Goal: Task Accomplishment & Management: Use online tool/utility

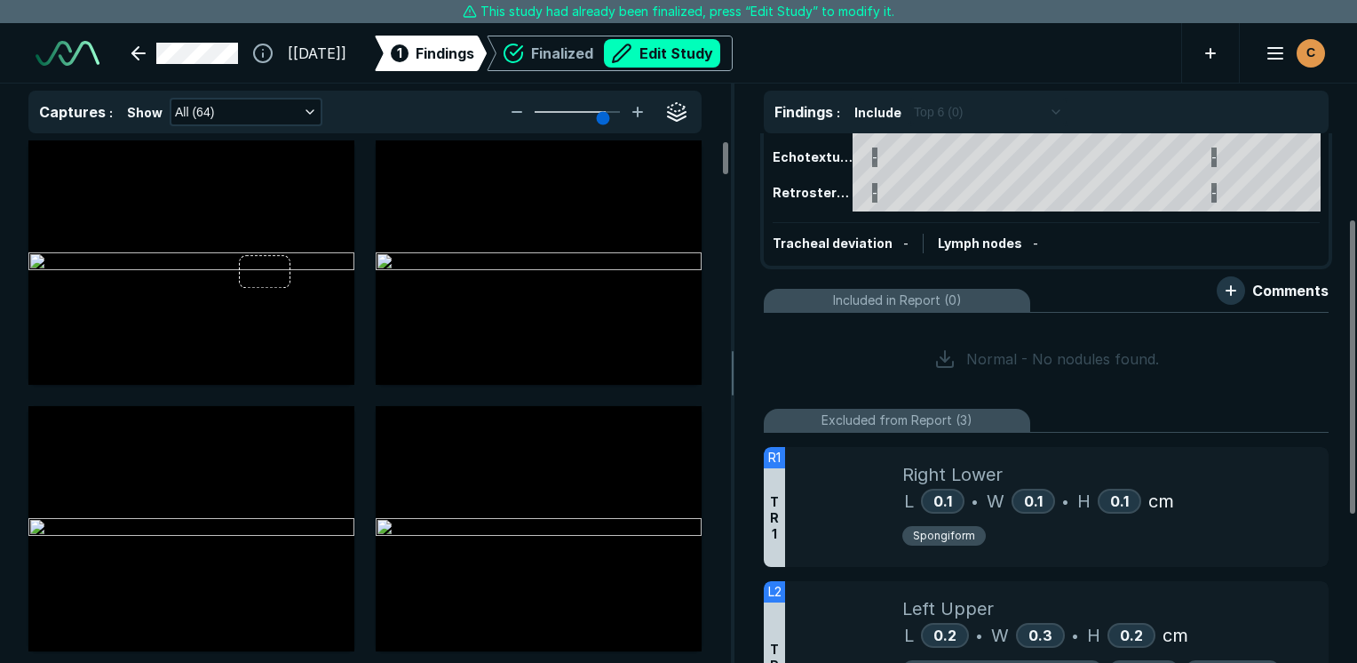
scroll to position [154, 0]
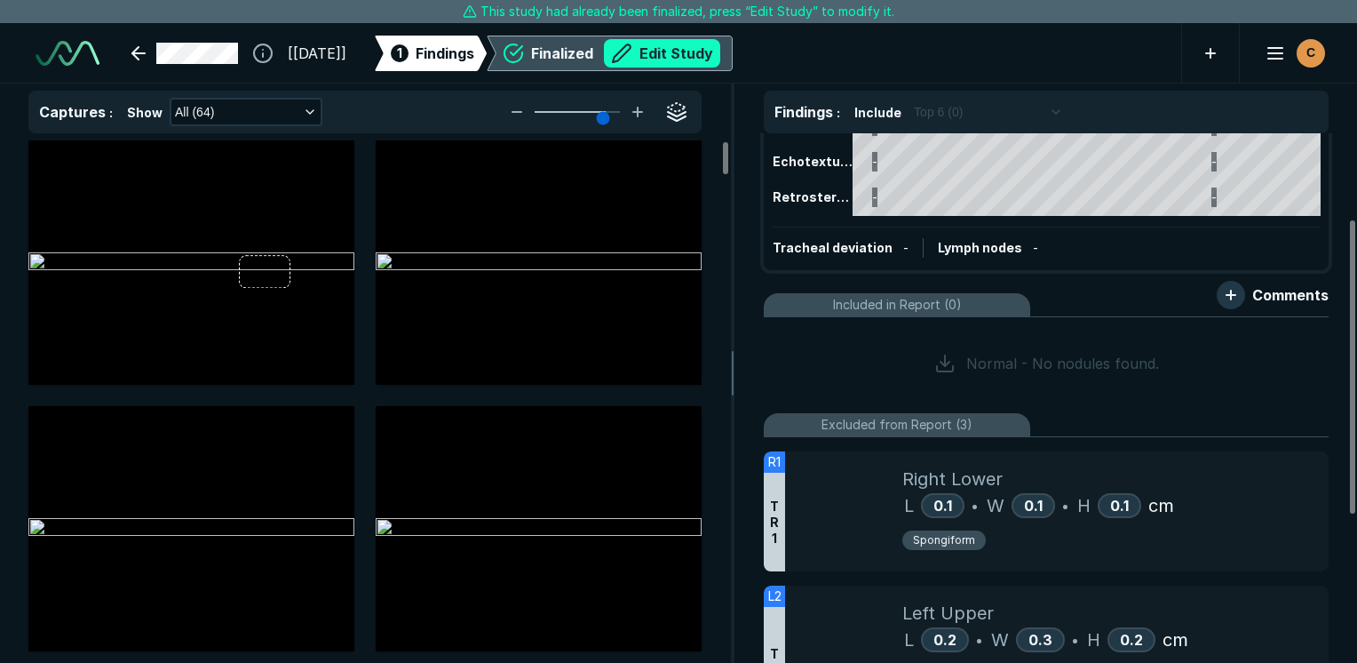
click at [700, 51] on button "Edit Study" at bounding box center [662, 53] width 116 height 28
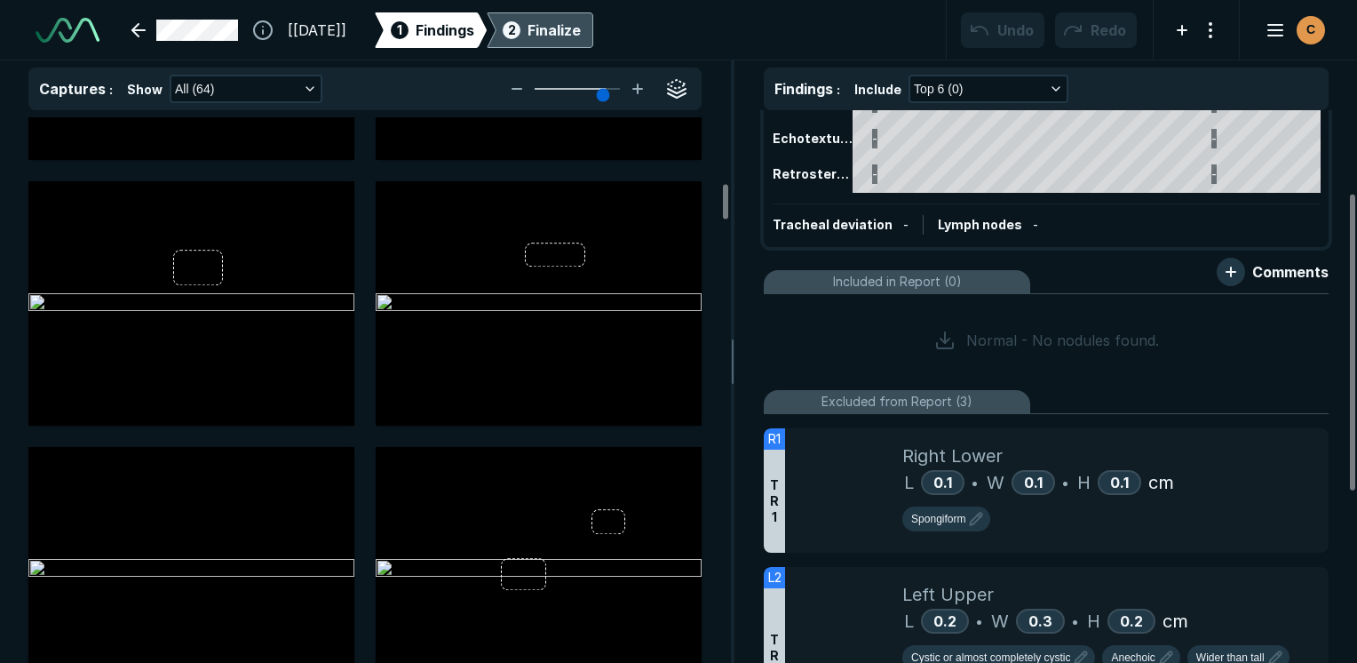
scroll to position [1066, 0]
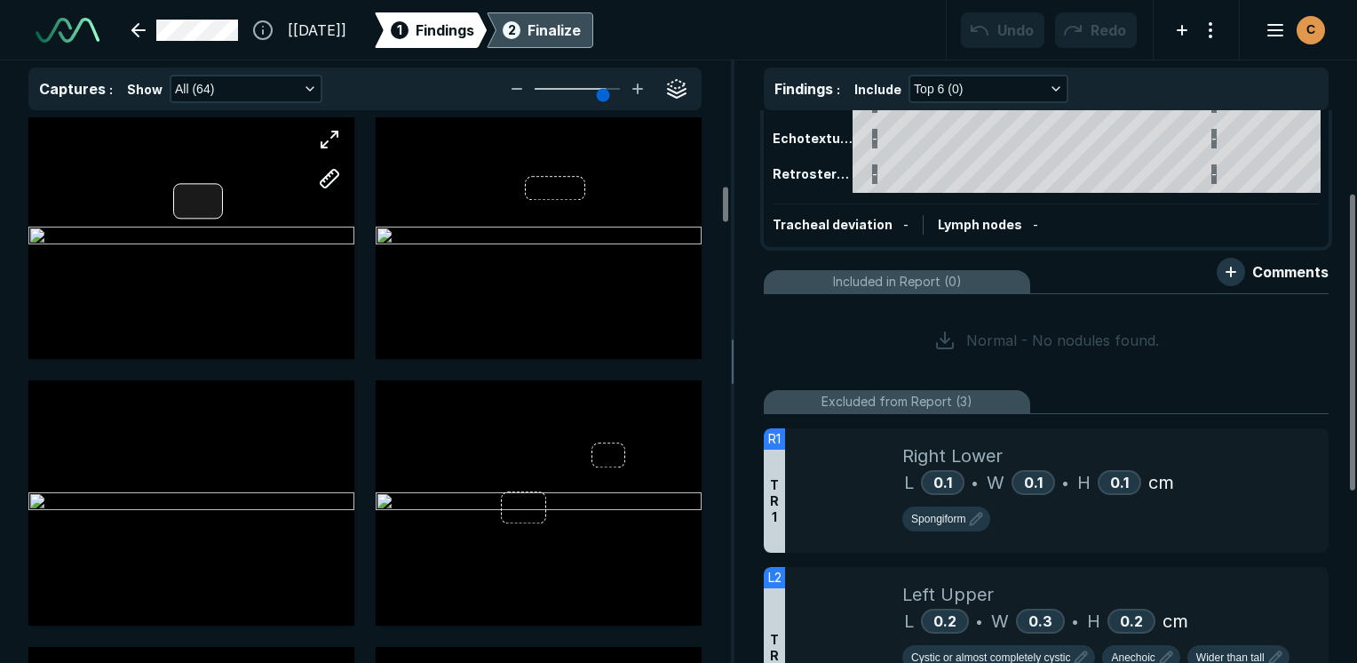
click at [199, 207] on div at bounding box center [191, 237] width 326 height 244
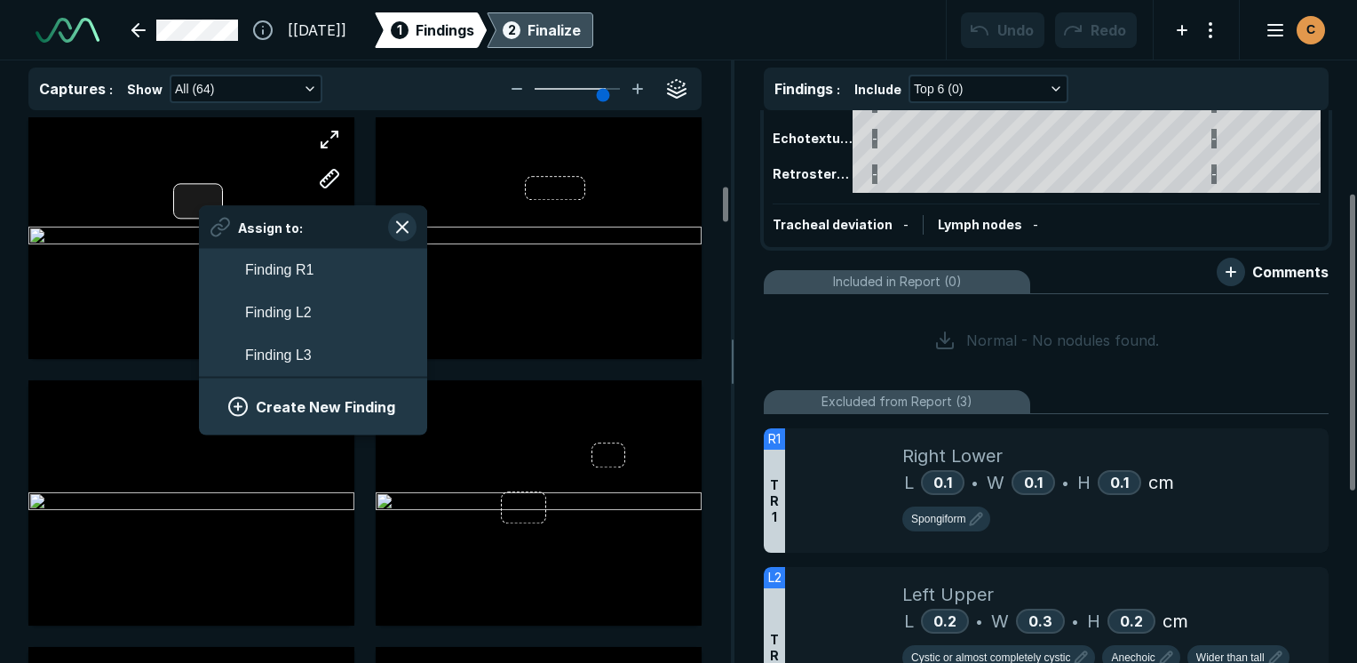
scroll to position [2819, 3294]
click at [302, 412] on button "Create New Finding" at bounding box center [313, 407] width 186 height 36
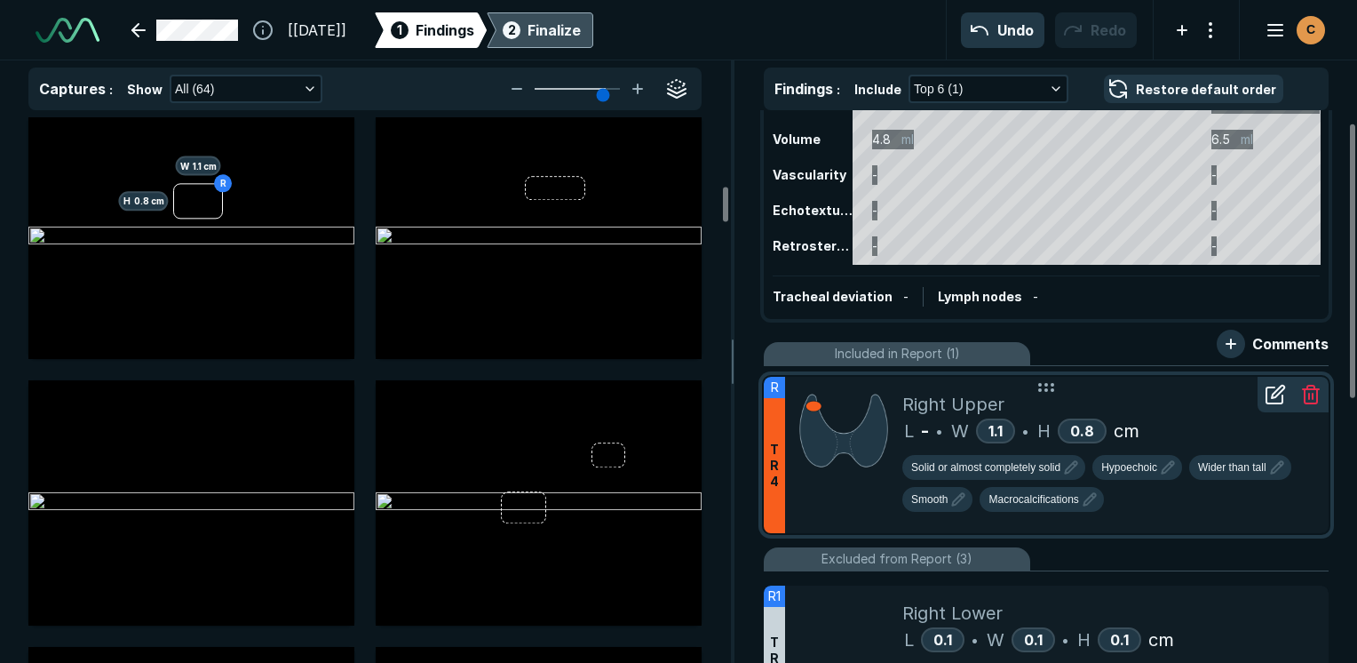
scroll to position [0, 0]
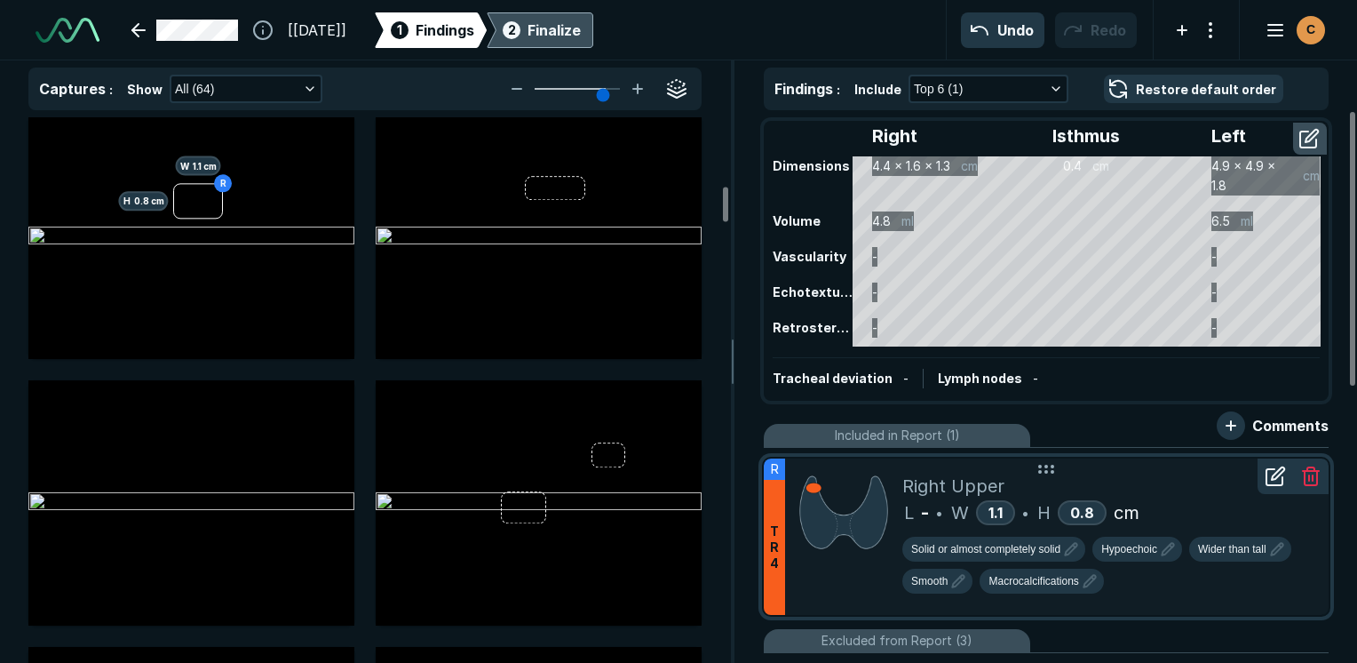
click at [1274, 471] on icon at bounding box center [1275, 475] width 21 height 21
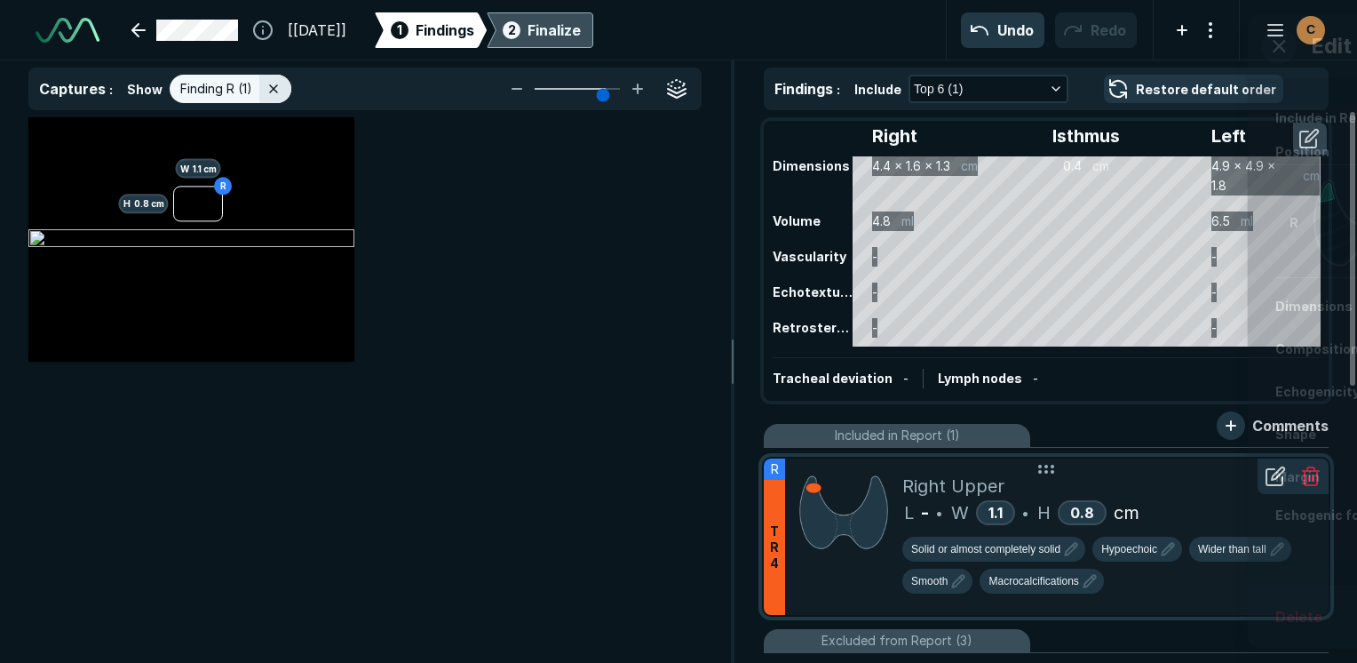
scroll to position [4240, 4556]
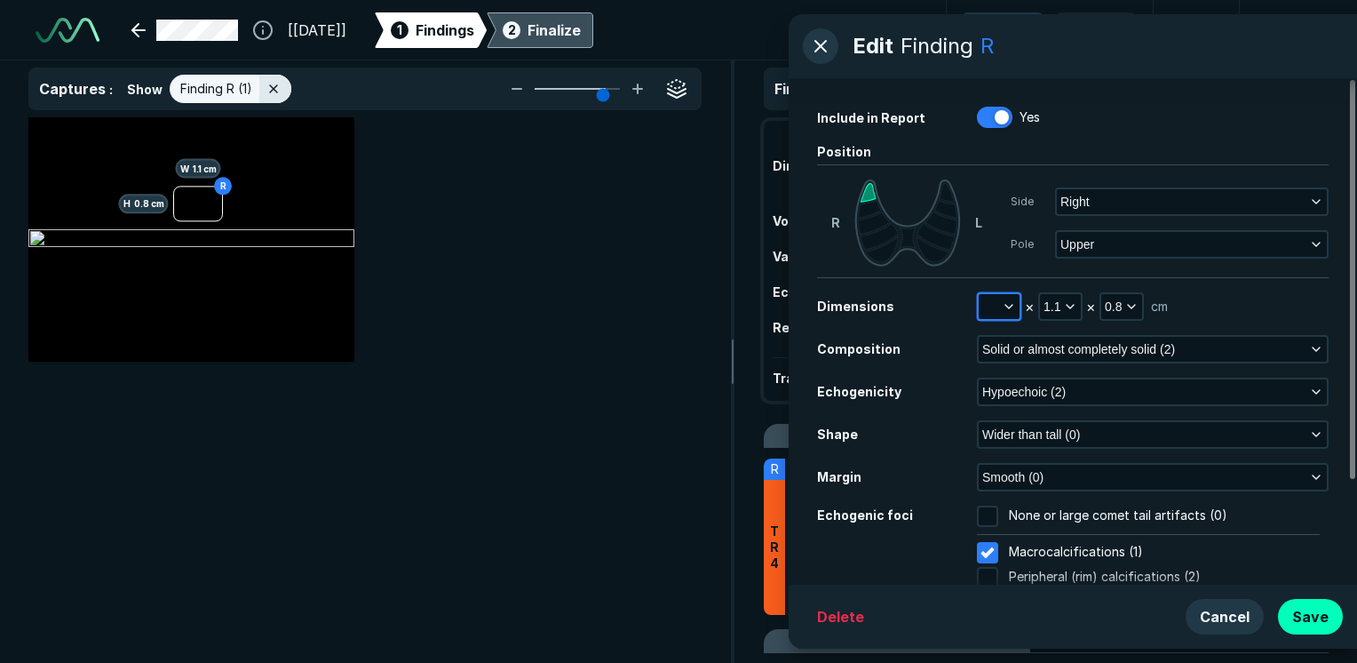
click at [997, 304] on button "button" at bounding box center [999, 306] width 41 height 25
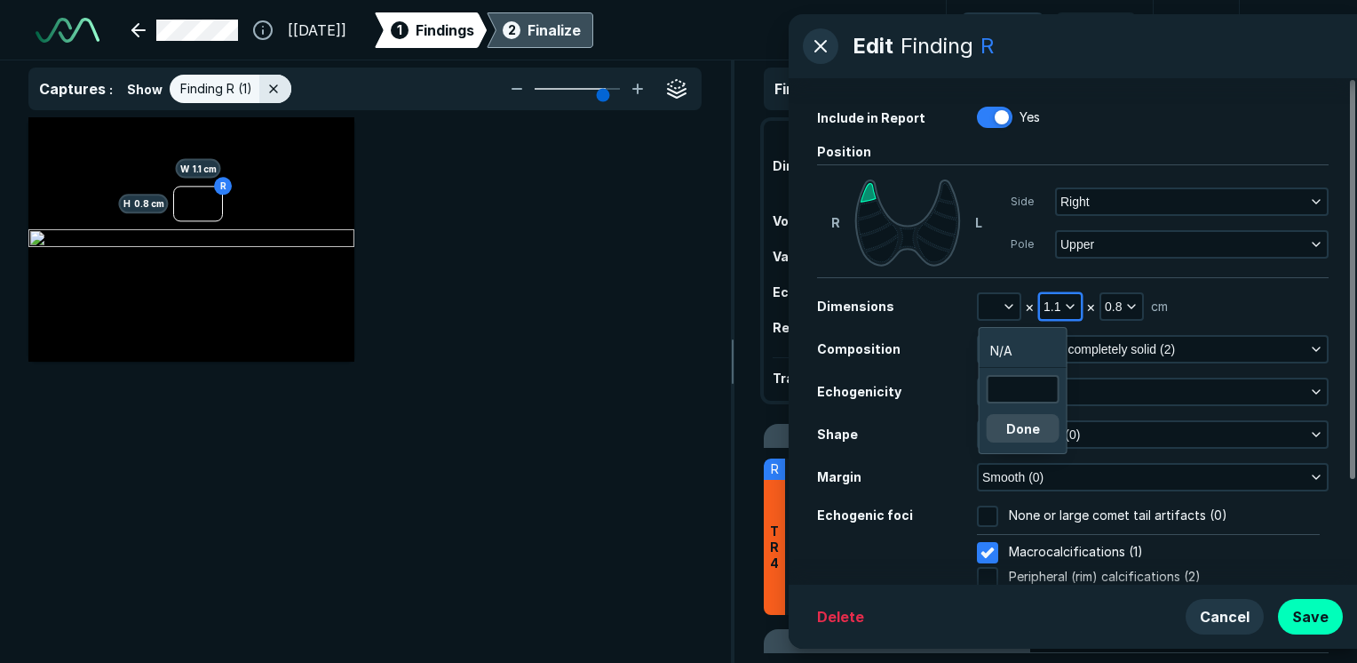
click at [1071, 300] on icon "button" at bounding box center [1070, 306] width 14 height 14
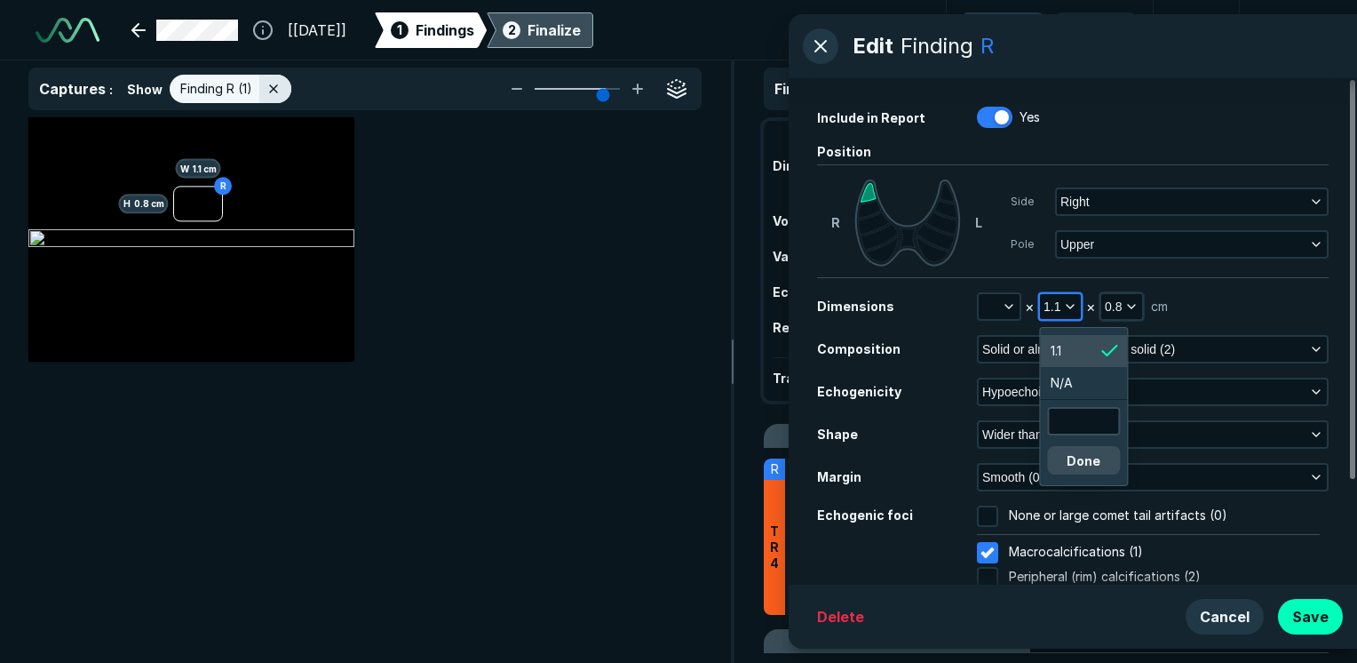
scroll to position [2888, 2675]
click at [1137, 302] on icon "button" at bounding box center [1132, 306] width 14 height 14
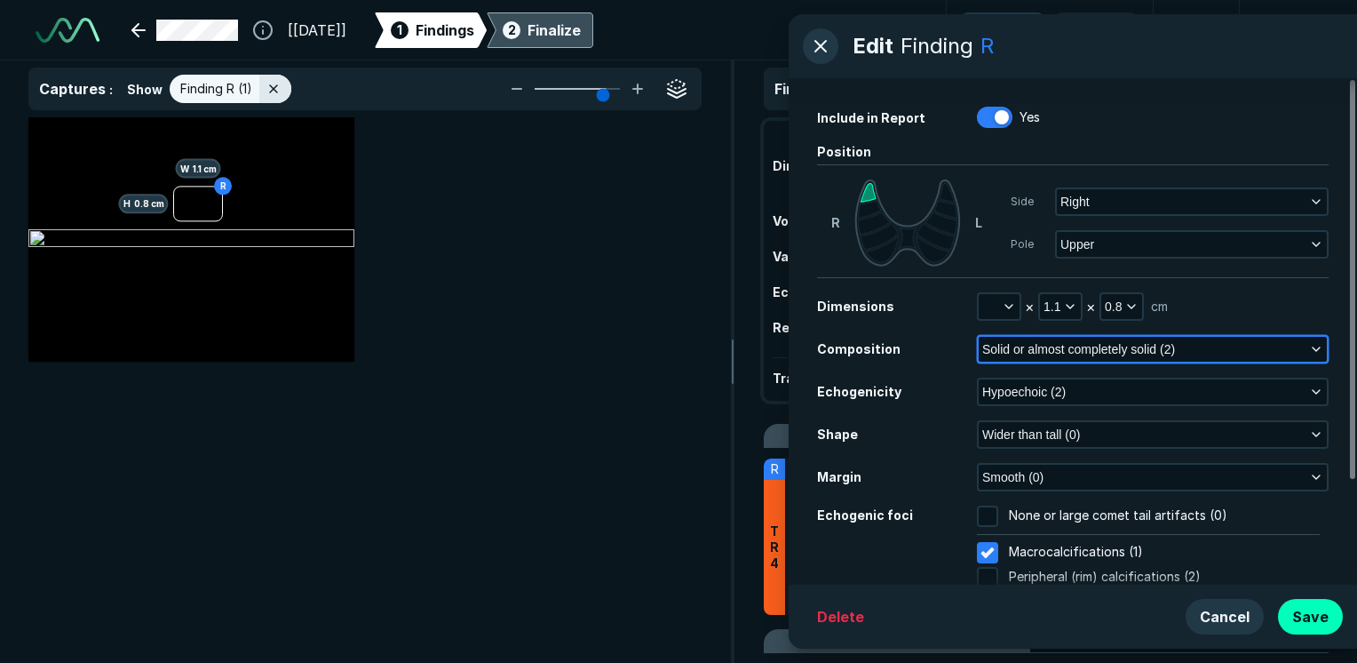
click at [1223, 349] on button "Solid or almost completely solid (2)" at bounding box center [1153, 349] width 348 height 25
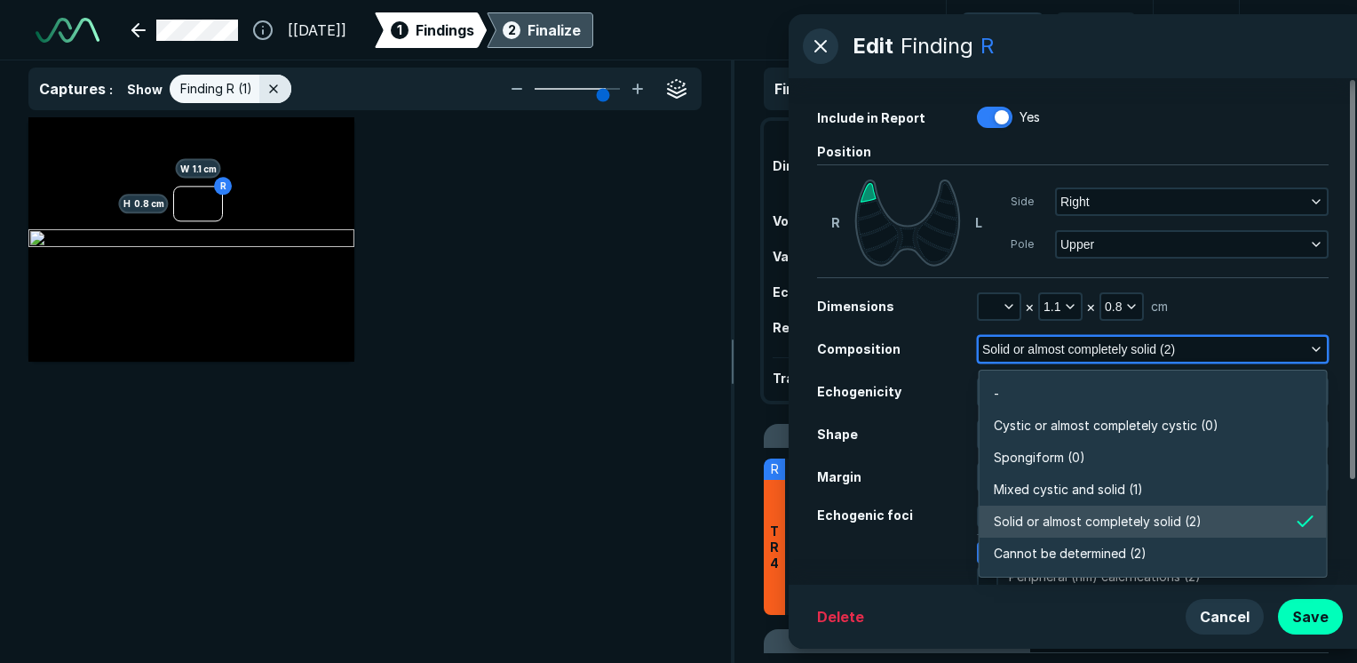
scroll to position [3107, 3846]
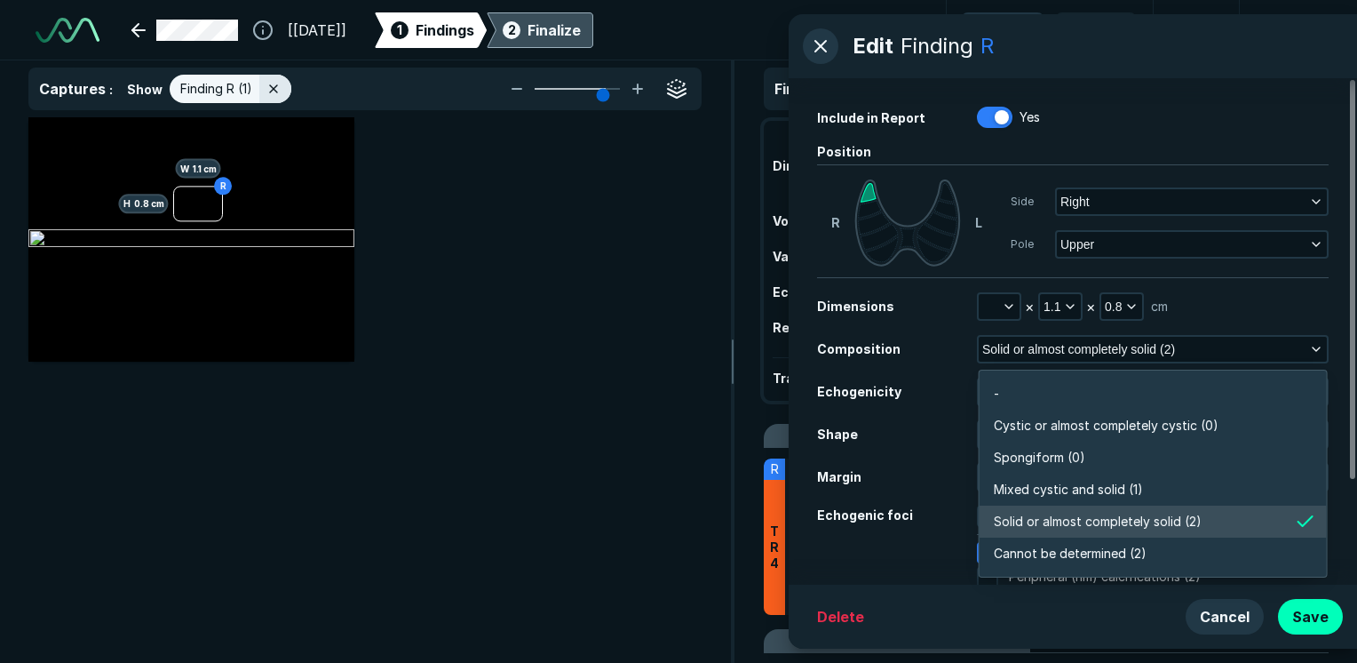
click at [1260, 308] on div "× 1.1 × 0.8 cm" at bounding box center [1153, 306] width 352 height 28
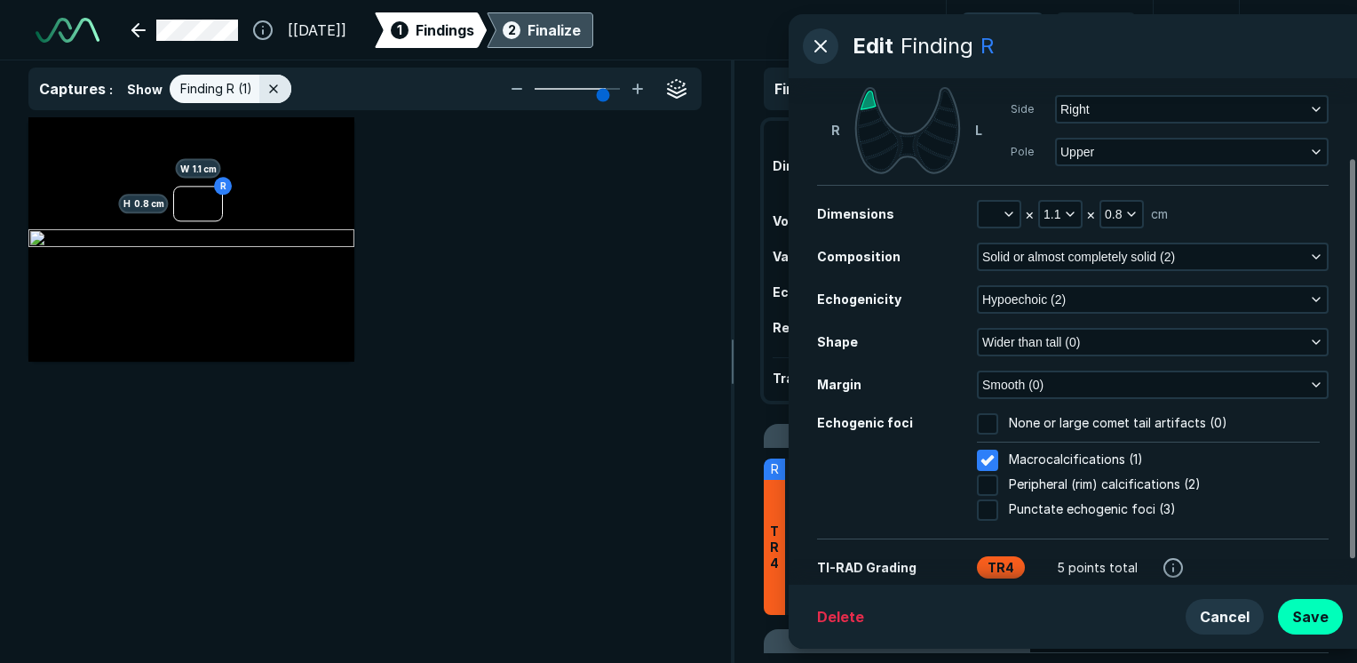
scroll to position [131, 0]
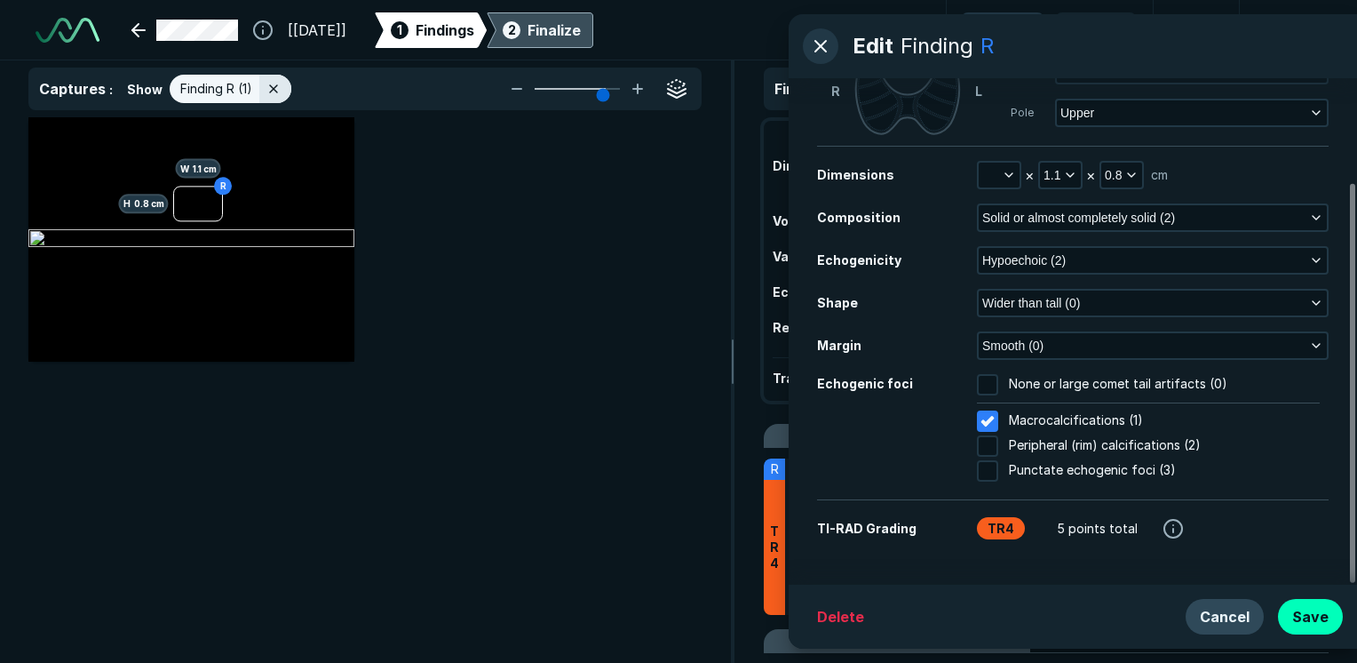
click at [1214, 627] on button "Cancel" at bounding box center [1225, 617] width 78 height 36
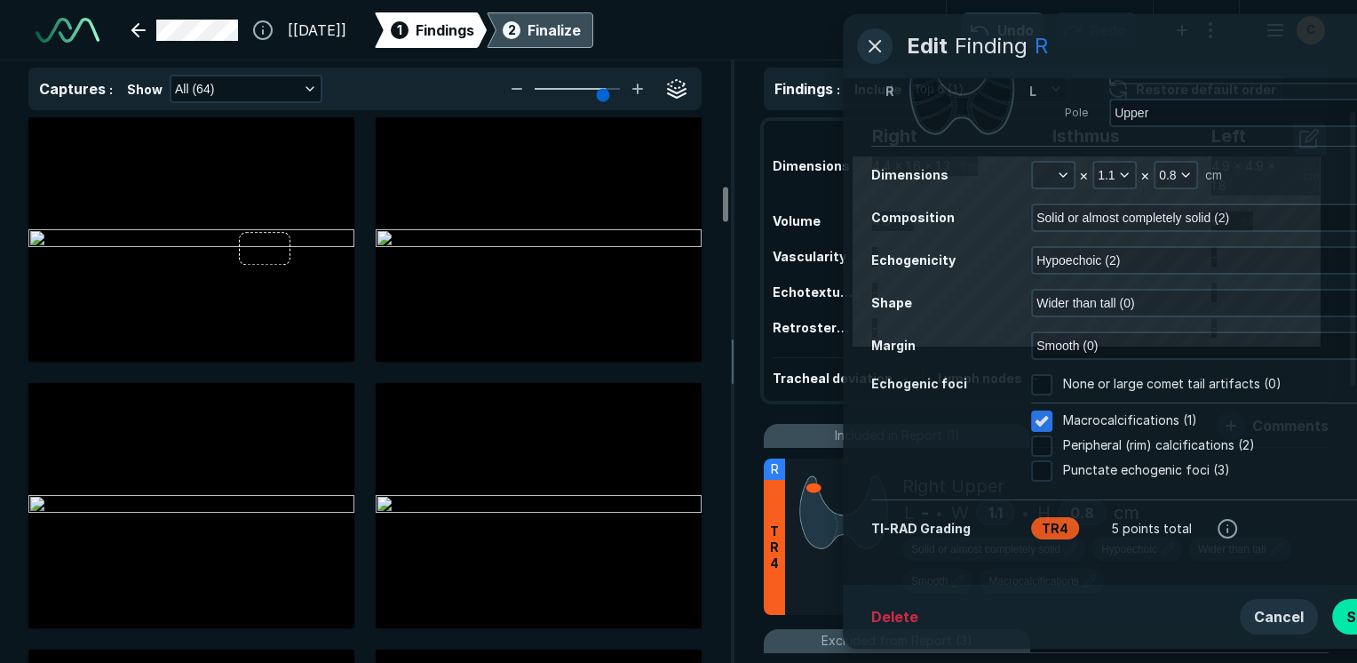
scroll to position [1066, 0]
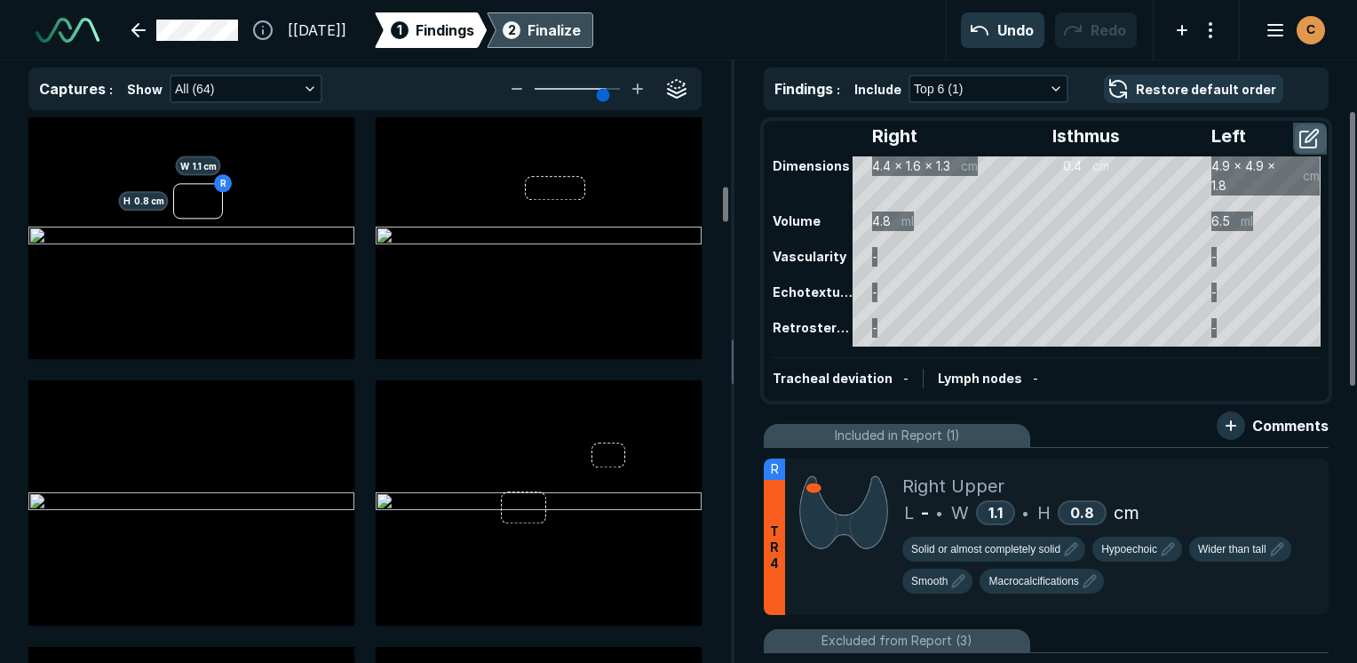
click at [1315, 137] on button "button" at bounding box center [1311, 138] width 32 height 28
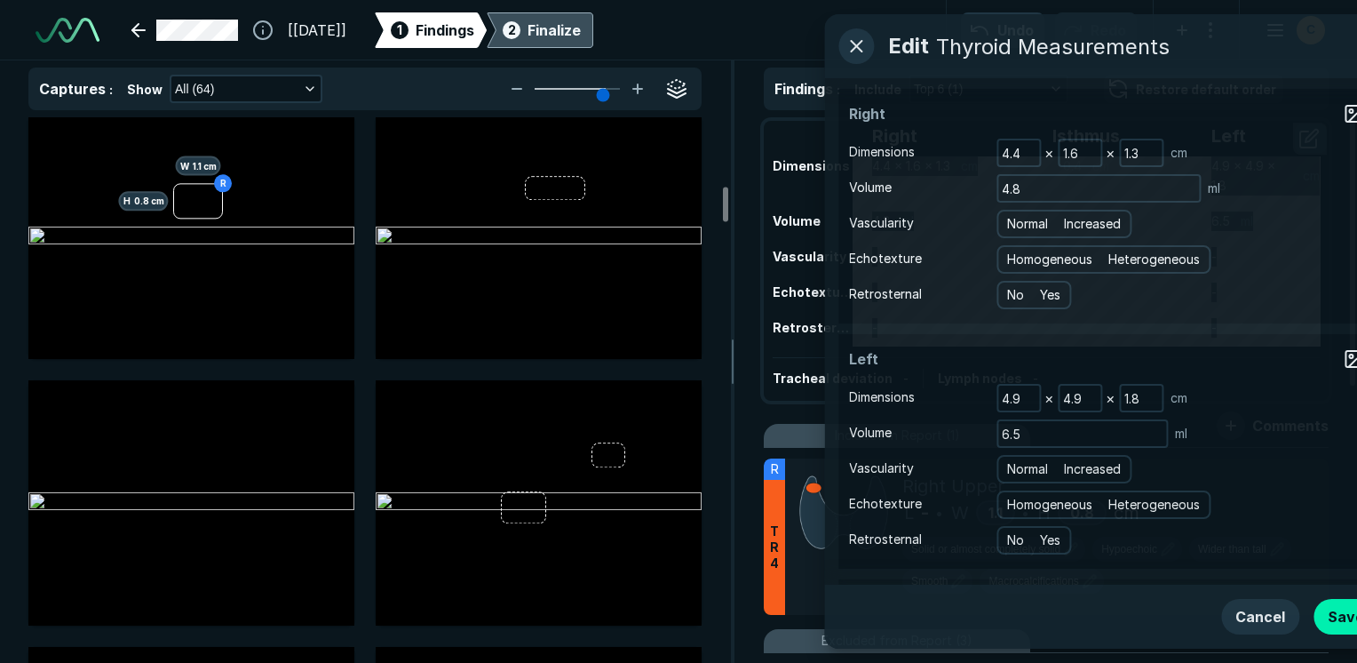
scroll to position [4524, 4840]
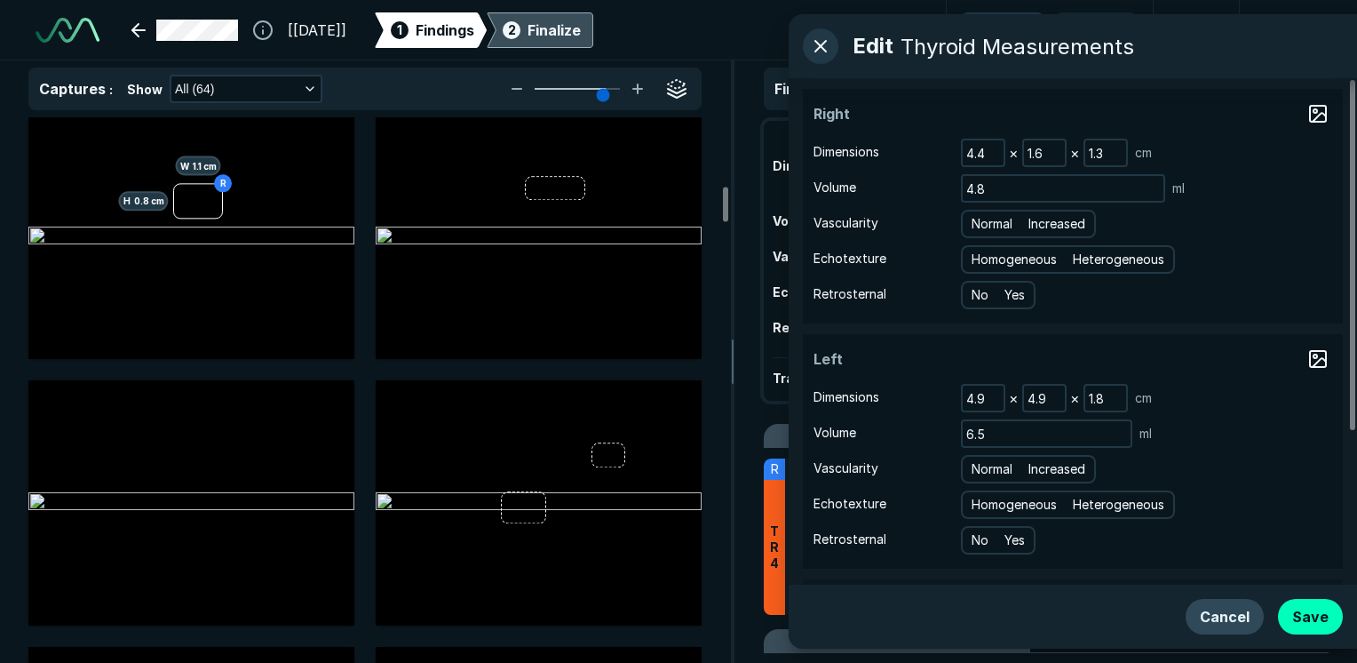
click at [1246, 622] on button "Cancel" at bounding box center [1225, 617] width 78 height 36
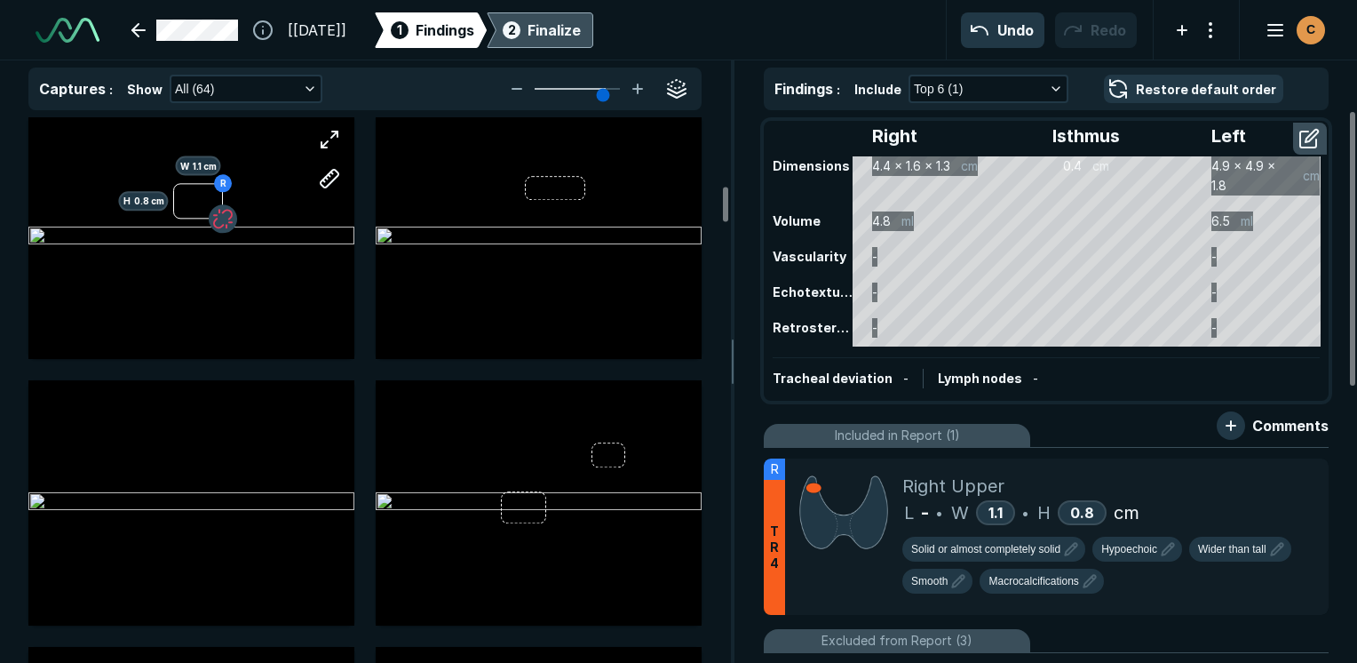
click at [224, 220] on button "button" at bounding box center [223, 219] width 28 height 28
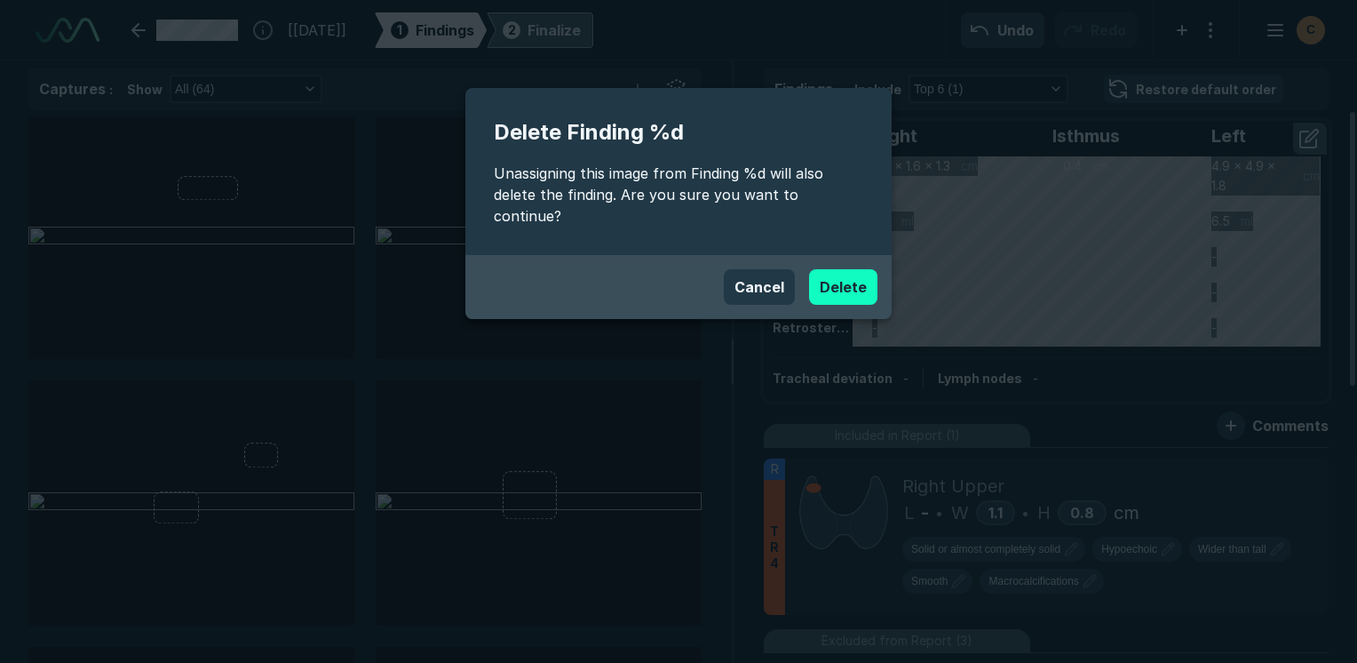
click at [847, 272] on button "Delete" at bounding box center [843, 287] width 68 height 36
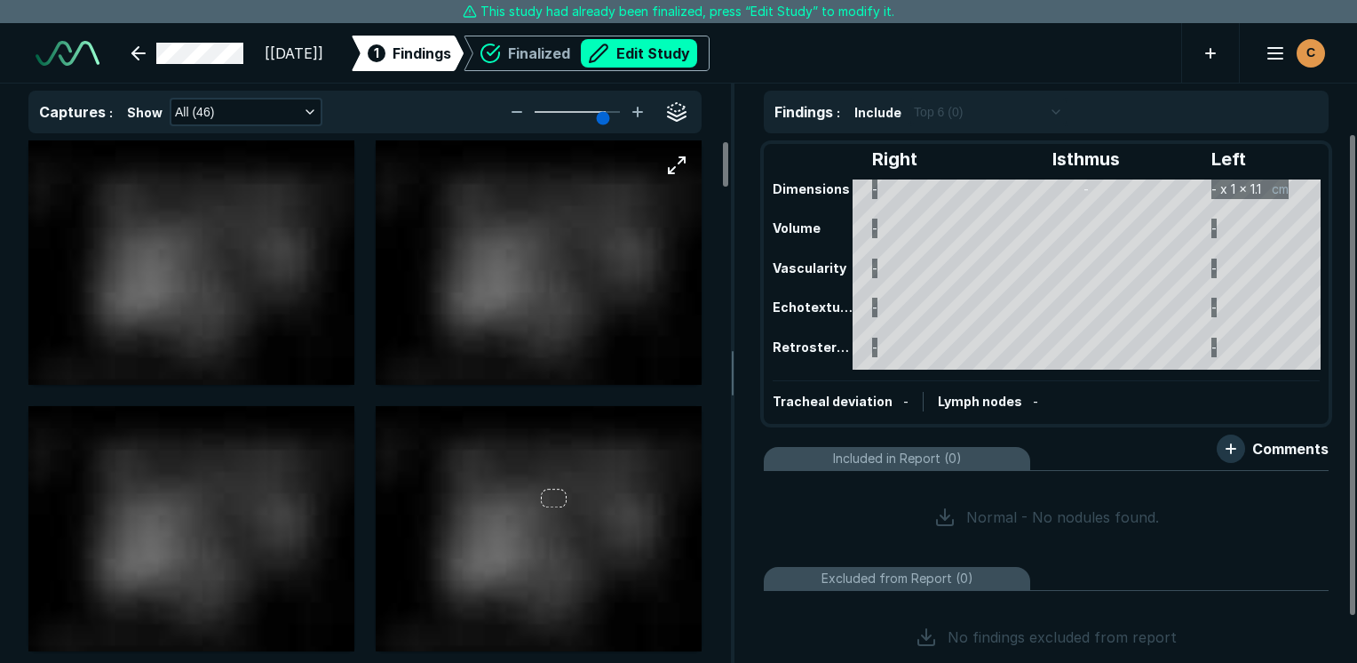
scroll to position [4853, 8390]
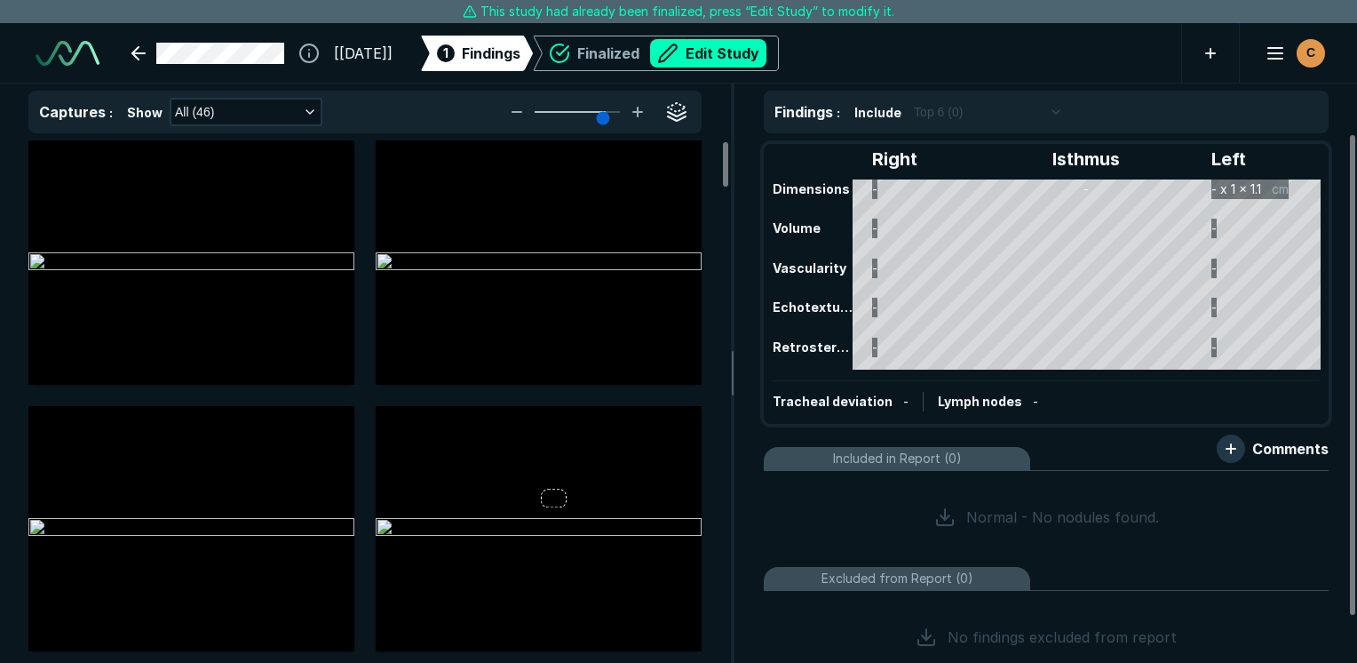
click at [989, 58] on div "[15-AUG-2025] 1 Findings Finalized Edit Study C" at bounding box center [678, 53] width 1357 height 60
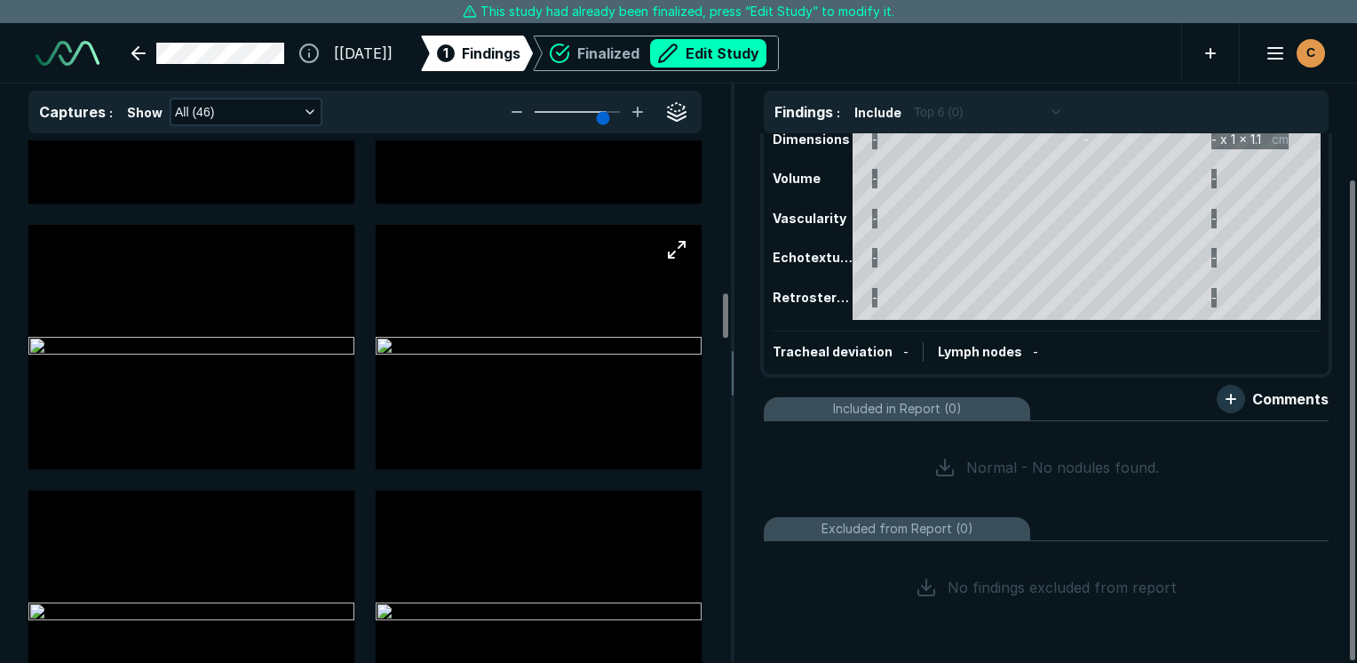
scroll to position [1865, 0]
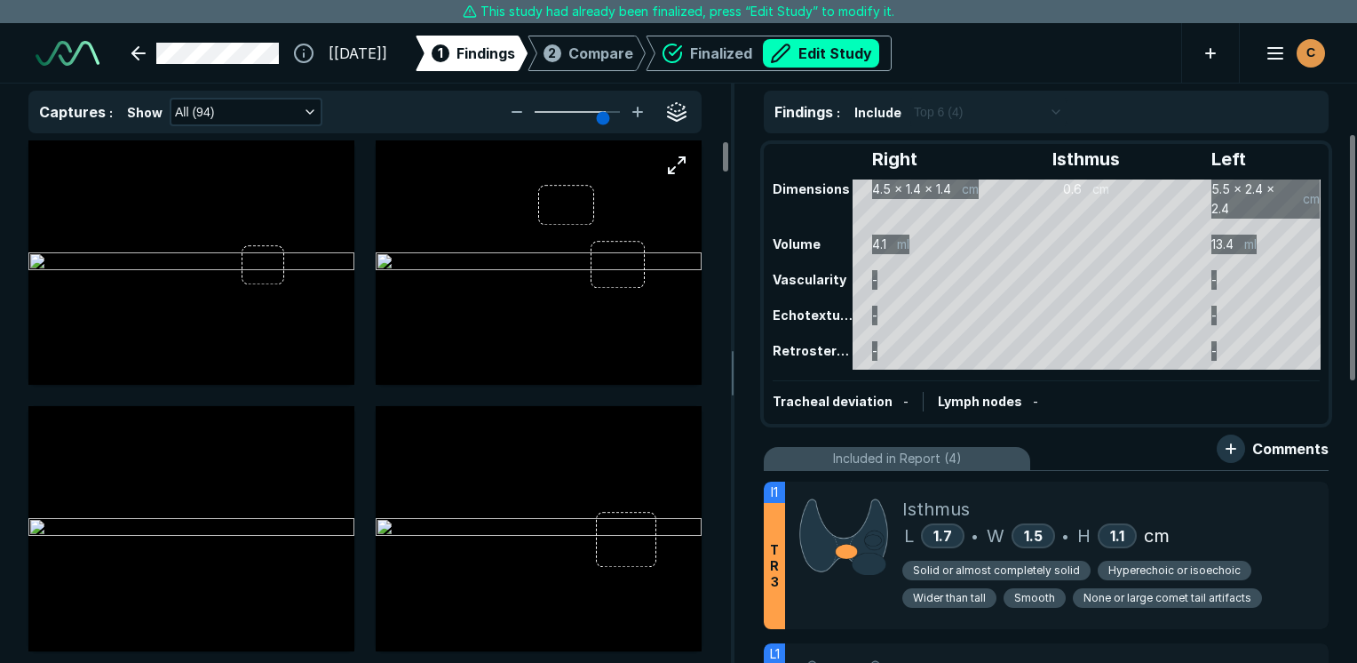
scroll to position [4853, 8390]
click at [633, 45] on span "Compare" at bounding box center [600, 53] width 65 height 21
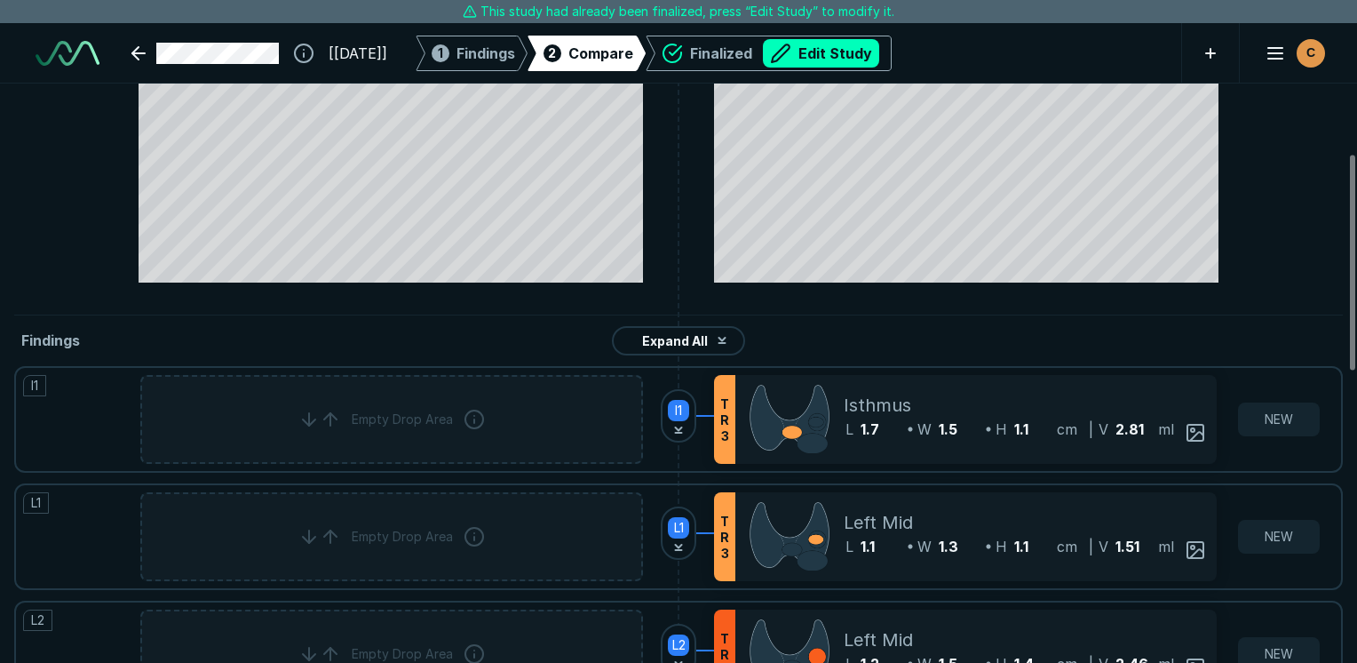
scroll to position [178, 0]
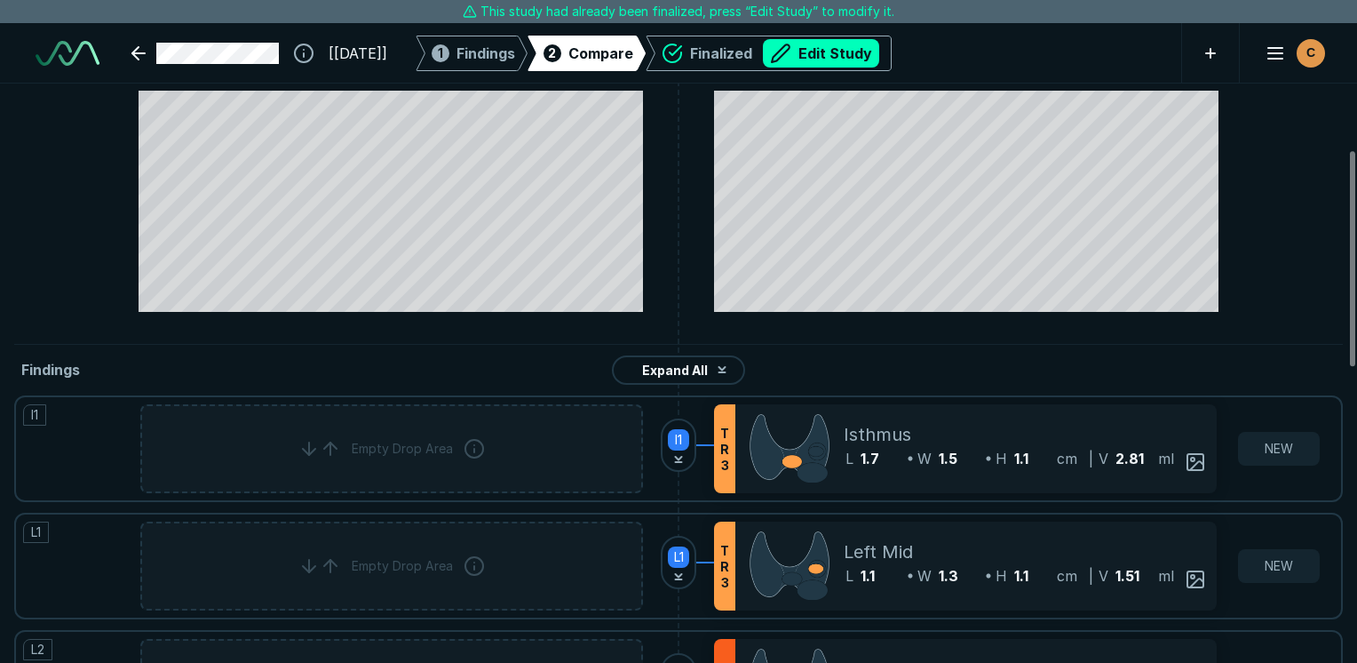
click at [476, 273] on div at bounding box center [391, 201] width 505 height 221
click at [338, 441] on icon at bounding box center [330, 448] width 21 height 21
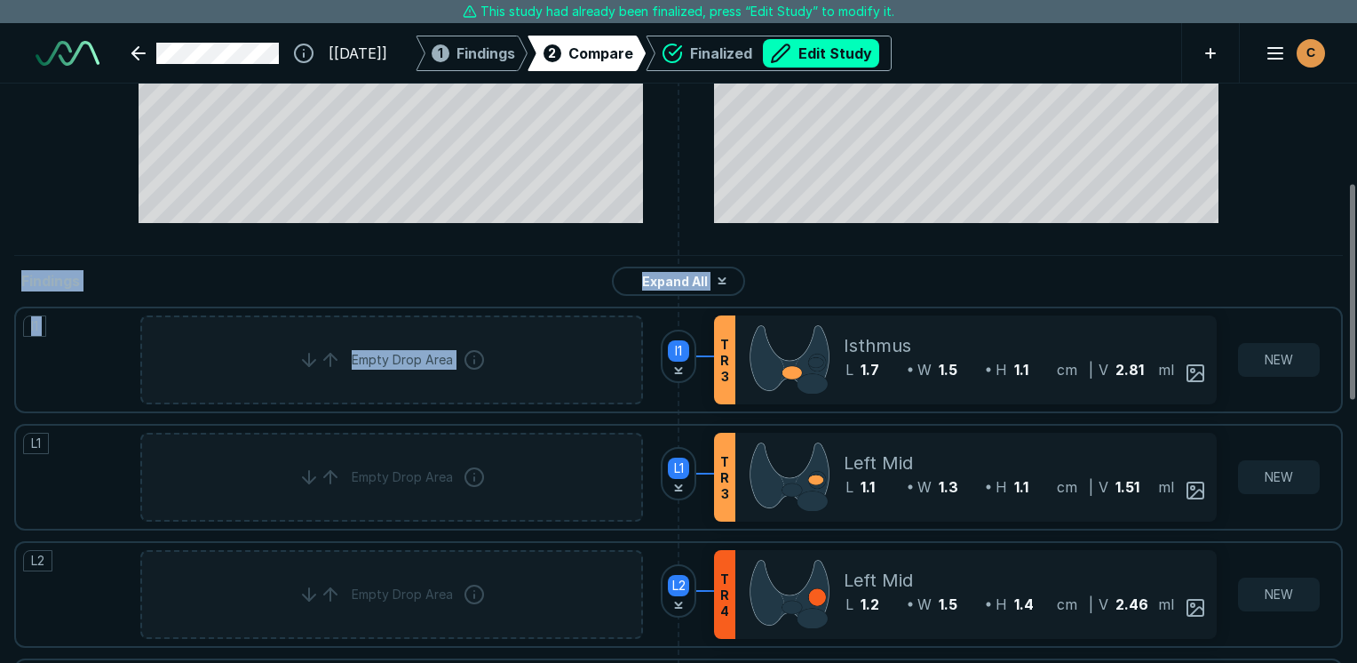
drag, startPoint x: 458, startPoint y: 201, endPoint x: 477, endPoint y: 371, distance: 171.6
click at [477, 371] on div "PREVIOUS | [DATE] Right [MEDICAL_DATA] 4.4 x 1.5 x 1 cm 3.6 ml Isthmus 0.5 cm L…" at bounding box center [678, 372] width 1357 height 579
drag, startPoint x: 477, startPoint y: 371, endPoint x: 664, endPoint y: 382, distance: 186.8
click at [664, 382] on div "I1" at bounding box center [678, 359] width 71 height 89
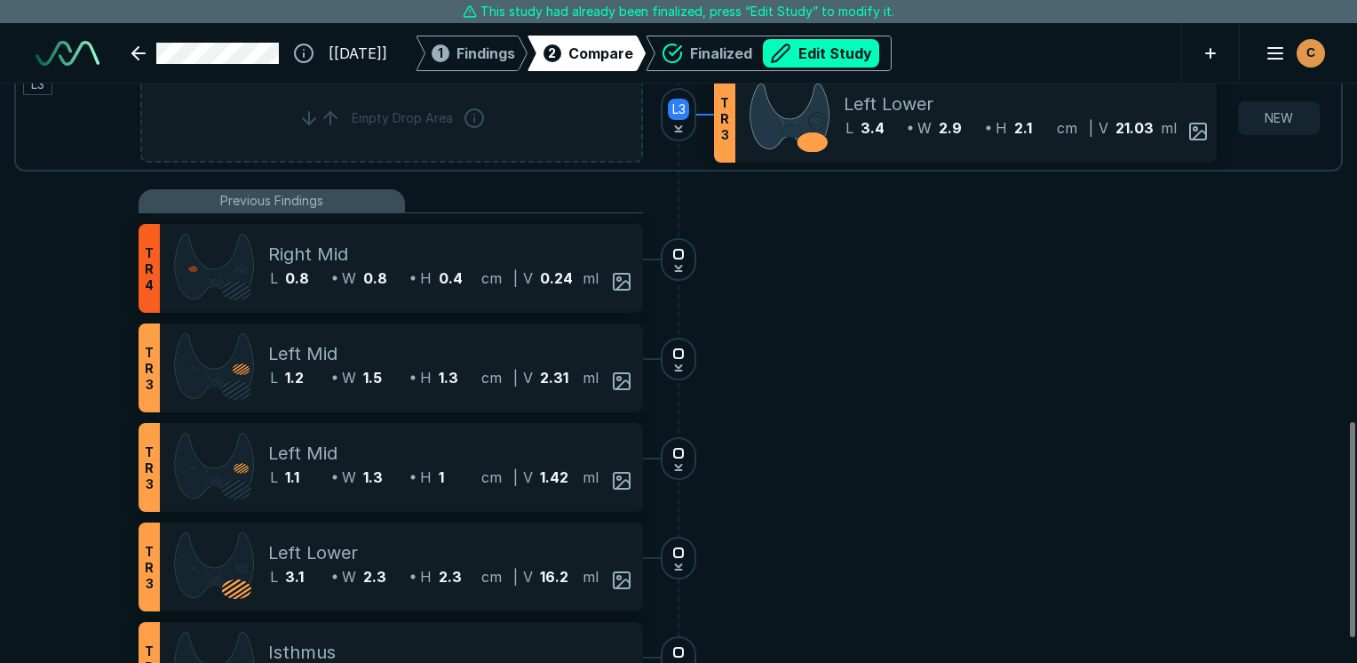
scroll to position [970, 0]
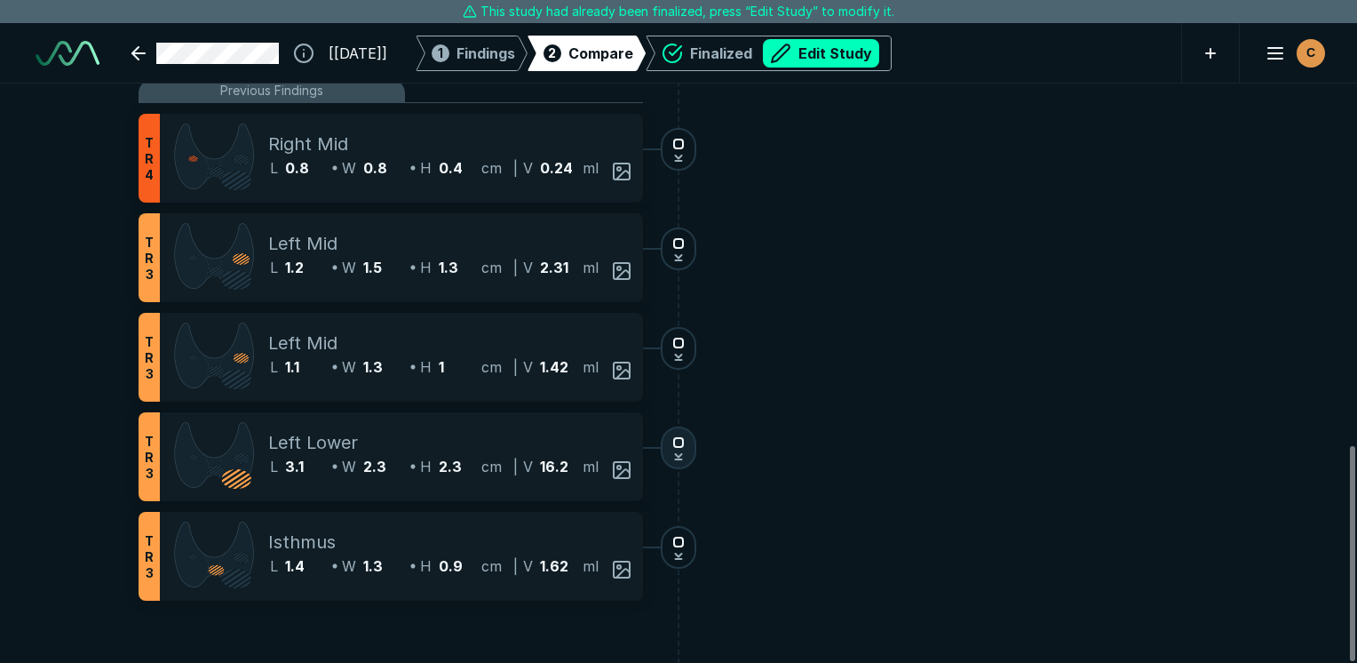
click at [678, 449] on icon at bounding box center [678, 454] width 11 height 11
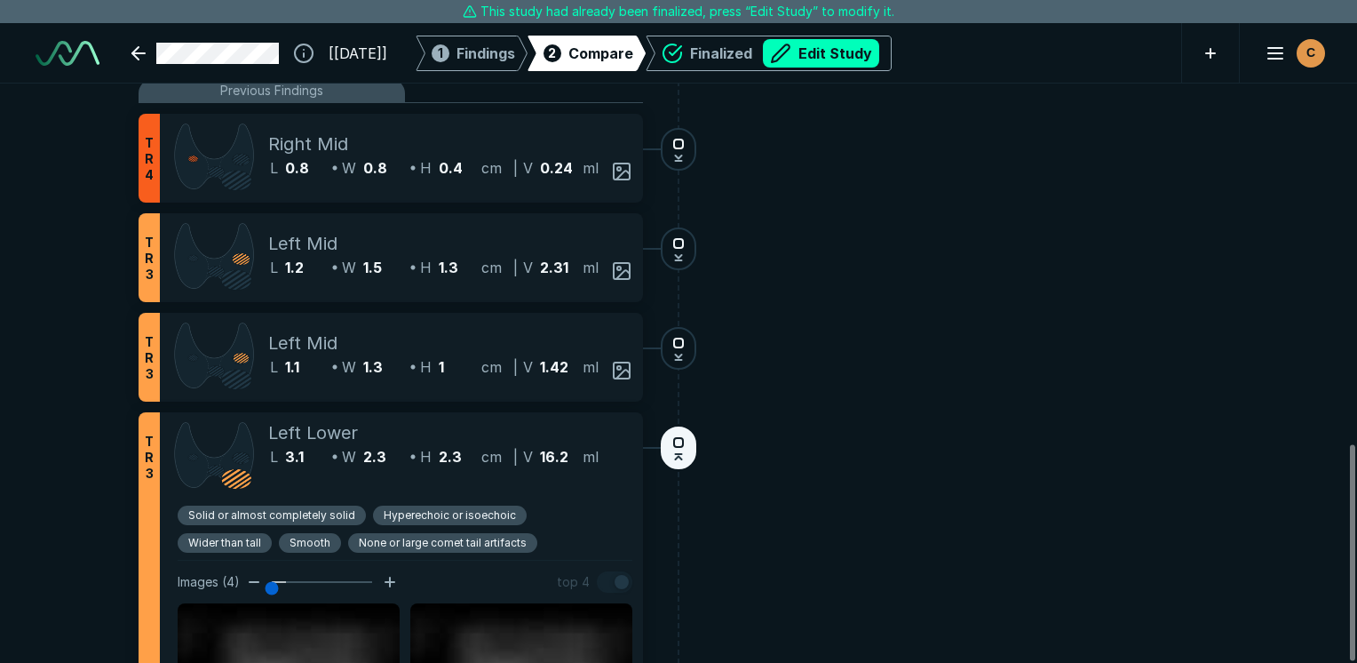
click at [678, 449] on icon at bounding box center [678, 454] width 11 height 11
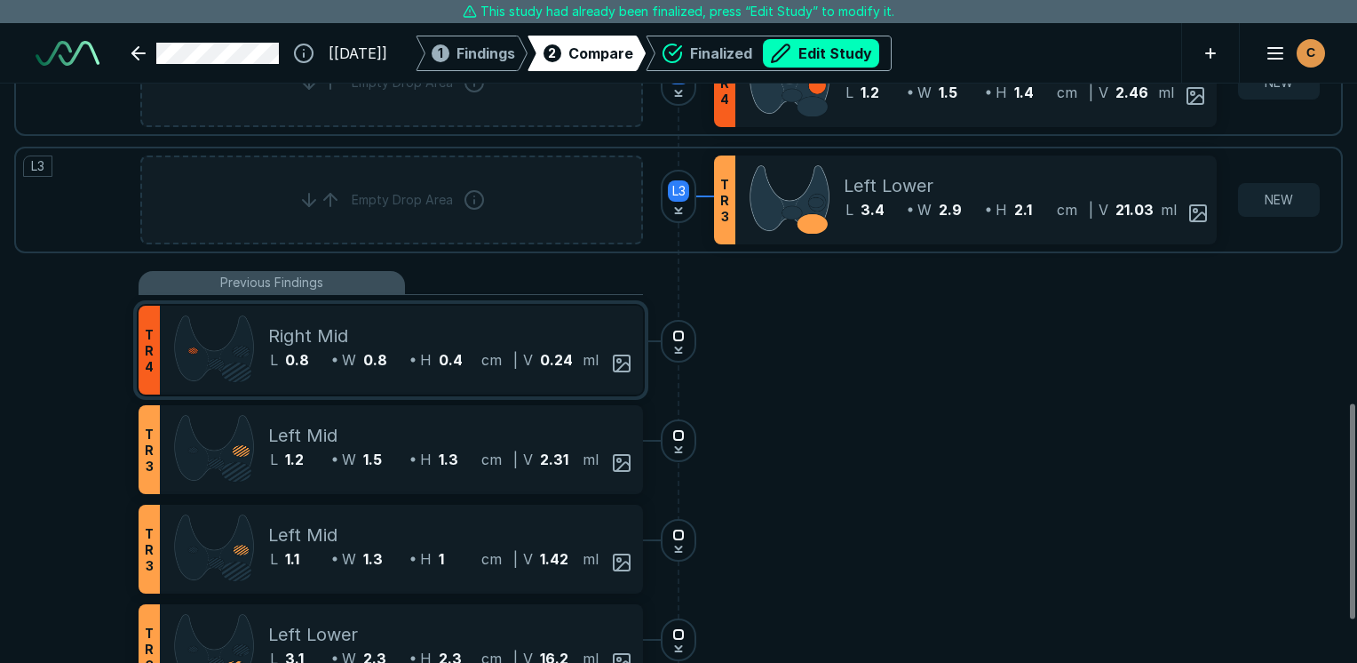
drag, startPoint x: 409, startPoint y: 451, endPoint x: 291, endPoint y: 542, distance: 148.9
click at [462, 404] on div "T R 4 Right Mid L 0.8 W 0.8 H 0.4 cm | V 0.24 ml Solid or almost completely sol…" at bounding box center [427, 549] width 576 height 487
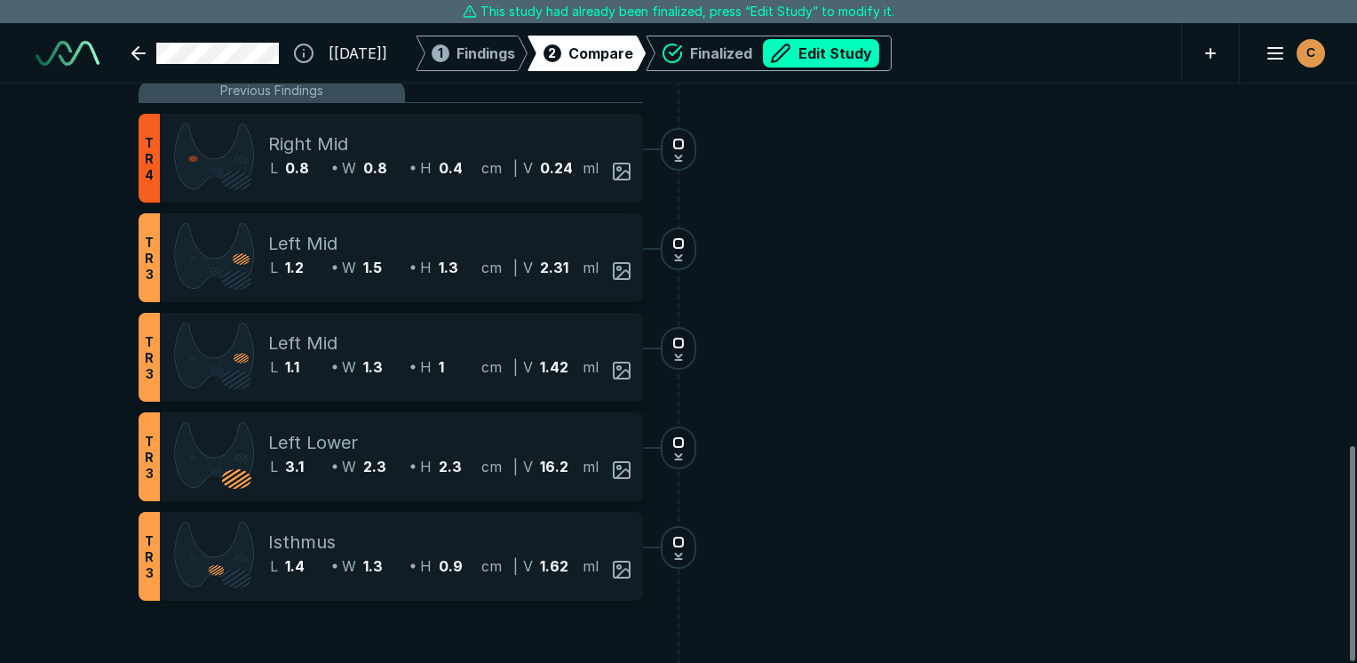
drag, startPoint x: 544, startPoint y: 468, endPoint x: 434, endPoint y: 287, distance: 211.6
click at [437, 275] on div "T R 4 Right Mid L 0.8 W 0.8 H 0.4 cm | V 0.24 ml Solid or almost completely sol…" at bounding box center [427, 357] width 576 height 487
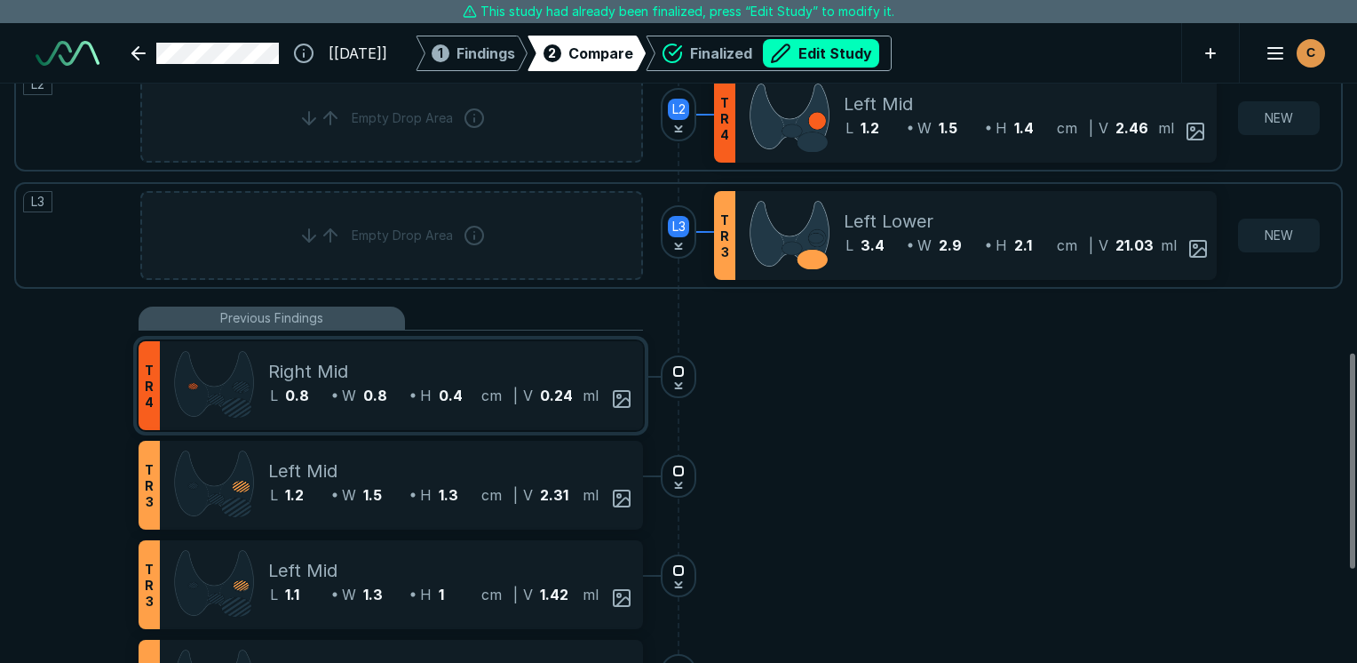
scroll to position [700, 0]
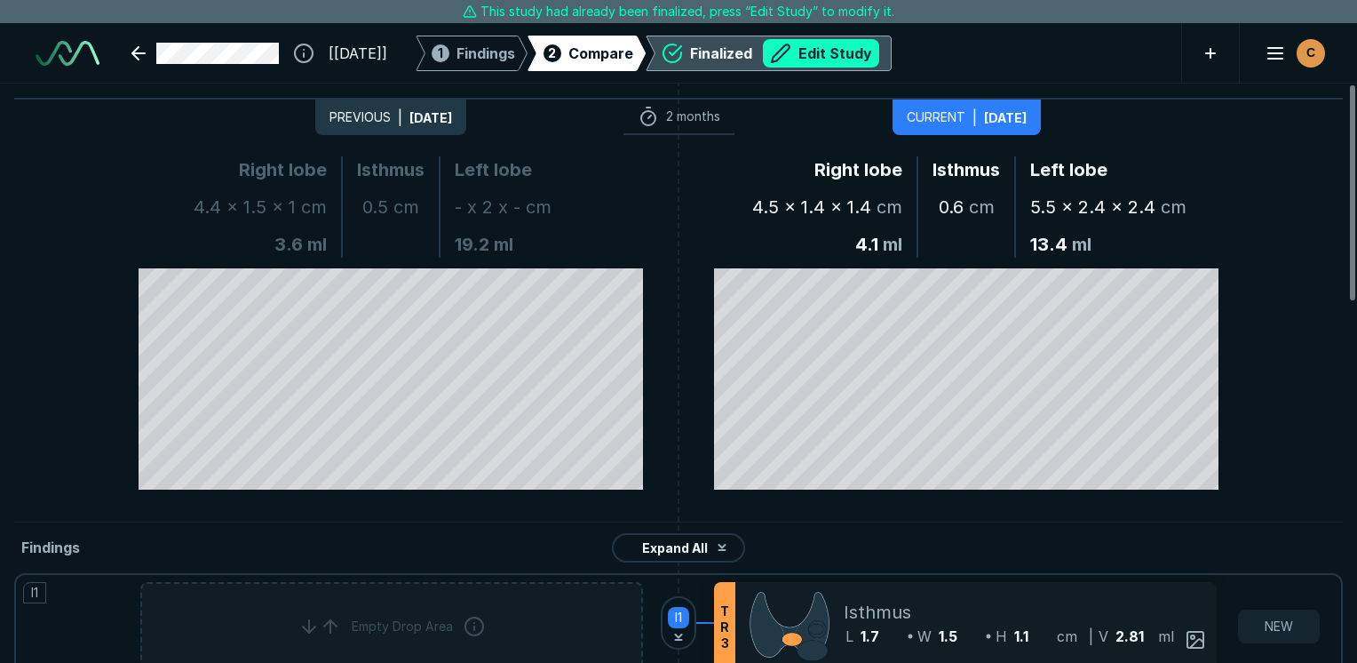
click at [851, 58] on button "Edit Study" at bounding box center [821, 53] width 116 height 28
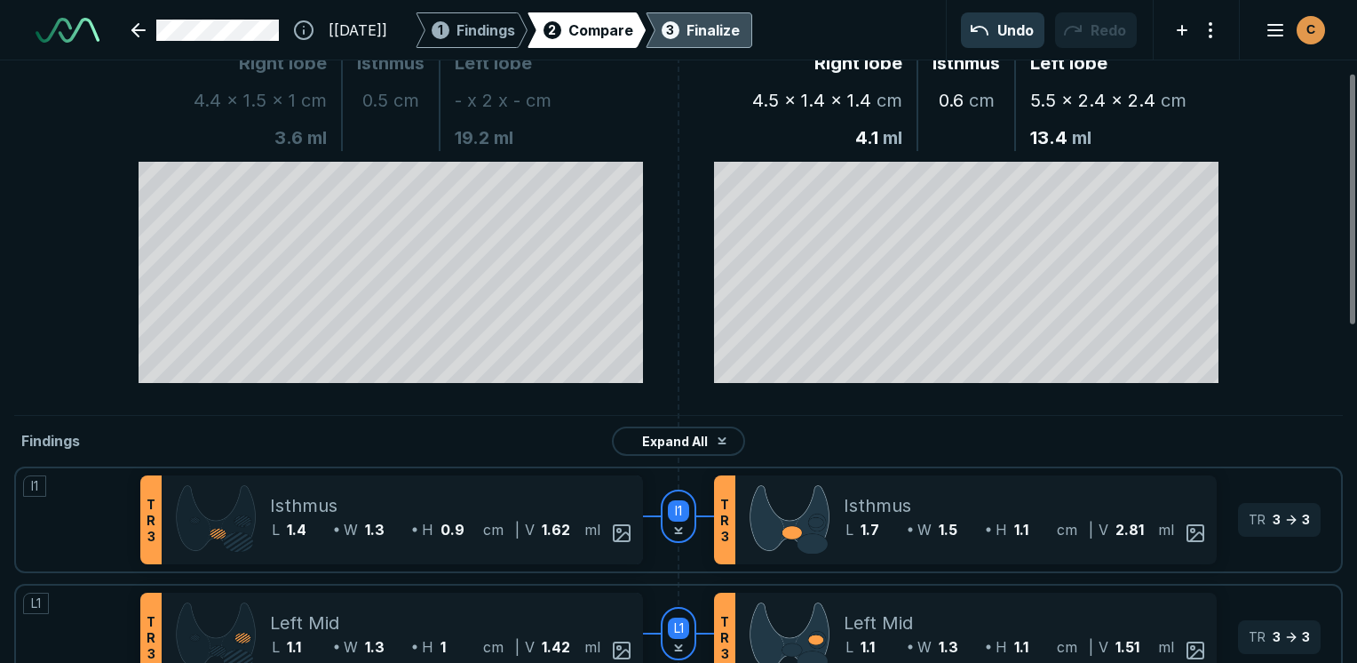
scroll to position [0, 0]
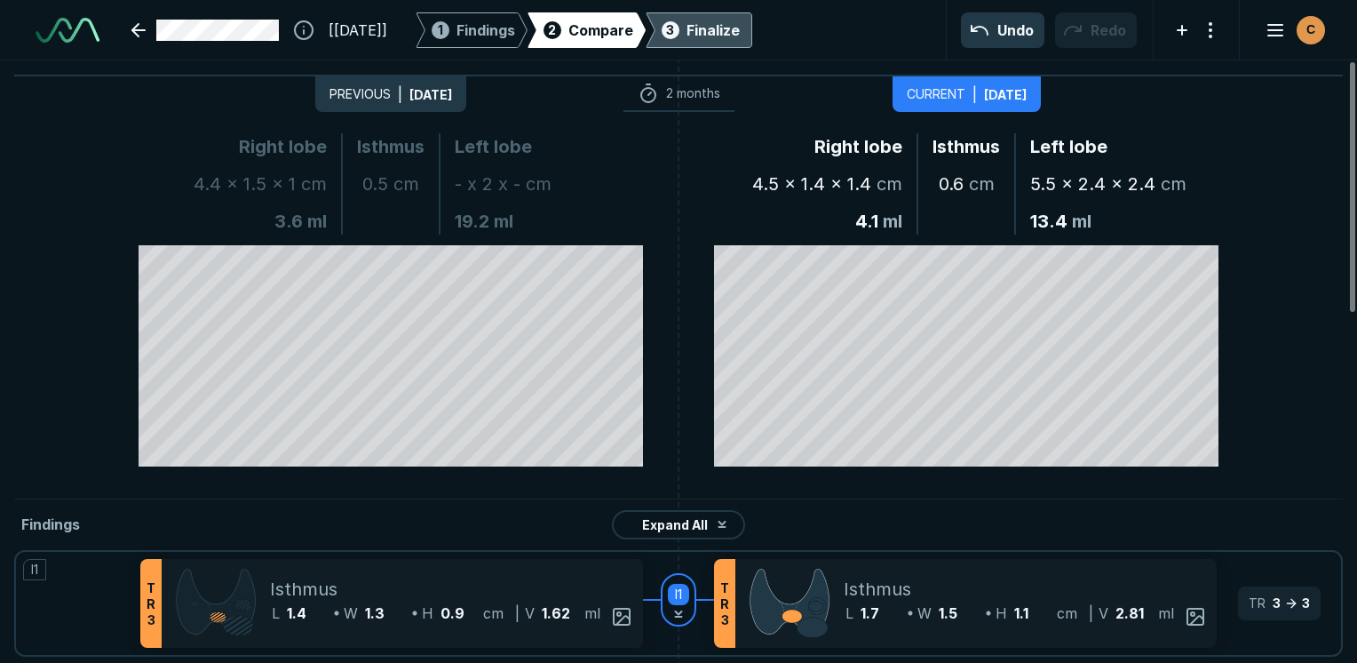
click at [740, 28] on div "Finalize" at bounding box center [713, 30] width 53 height 21
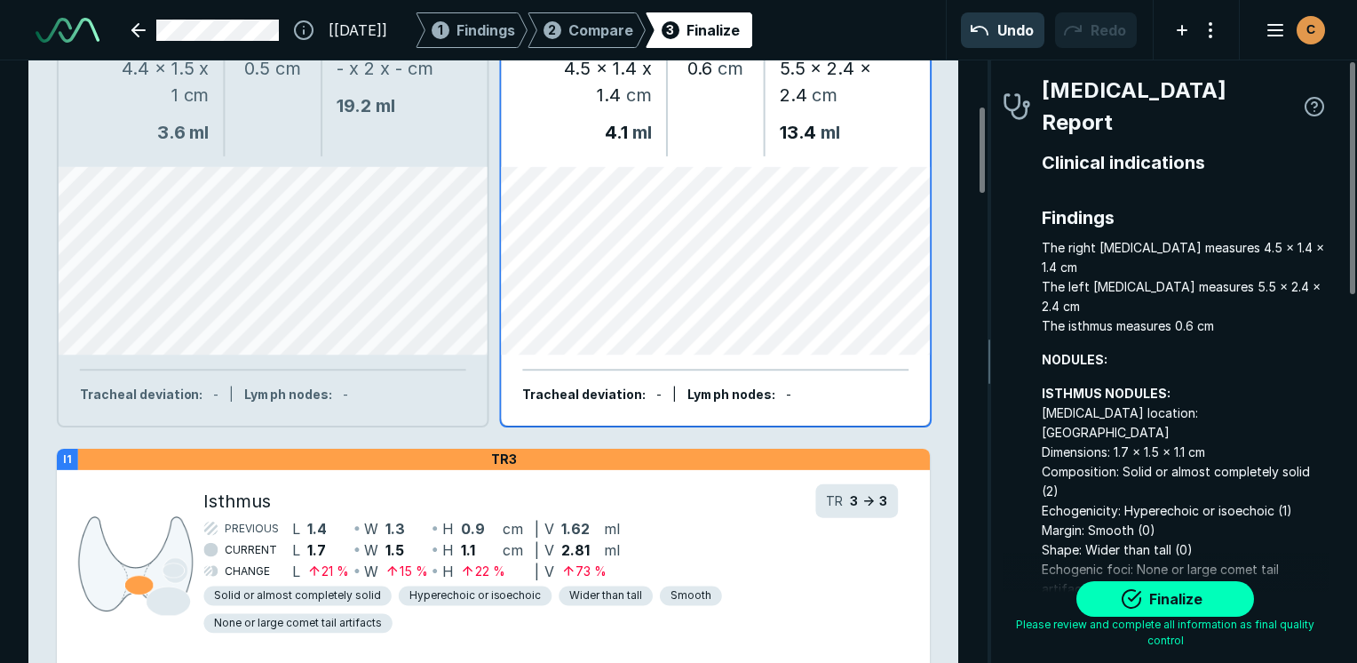
scroll to position [444, 0]
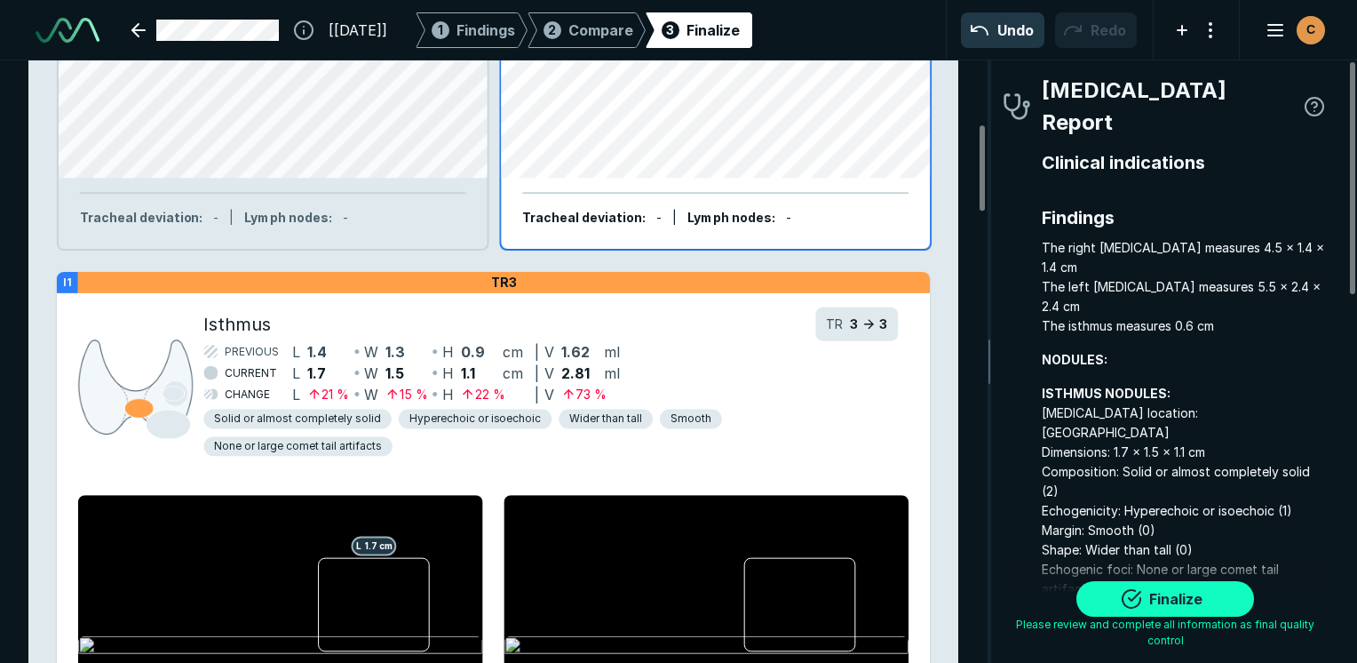
click at [1198, 602] on button "Finalize" at bounding box center [1166, 599] width 178 height 36
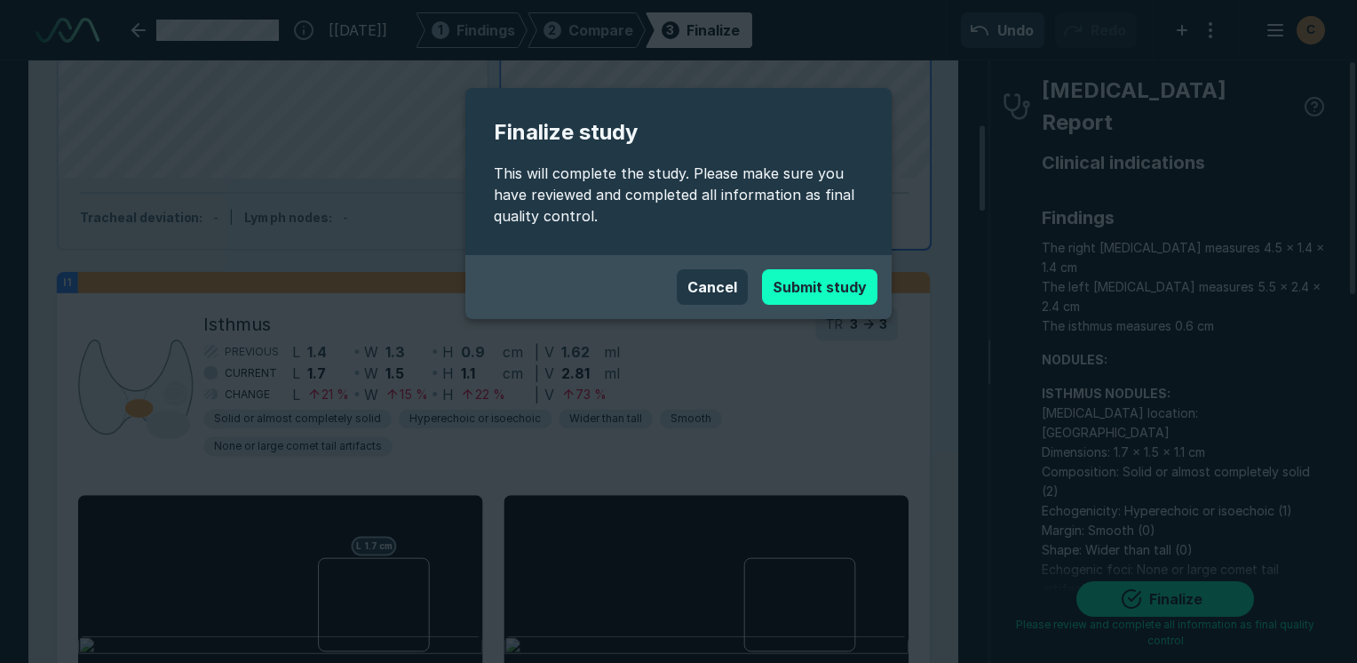
click at [853, 280] on button "Submit study" at bounding box center [819, 287] width 115 height 36
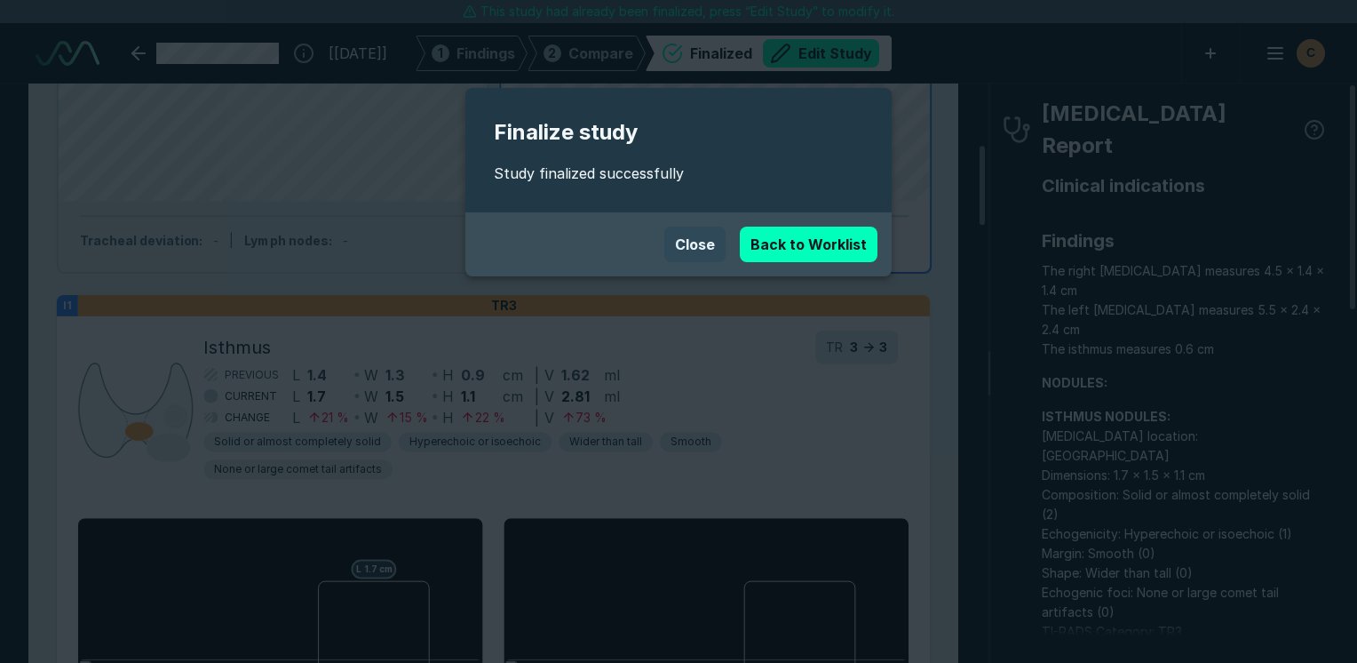
click at [706, 240] on button "Close" at bounding box center [694, 245] width 61 height 36
